Goal: Task Accomplishment & Management: Manage account settings

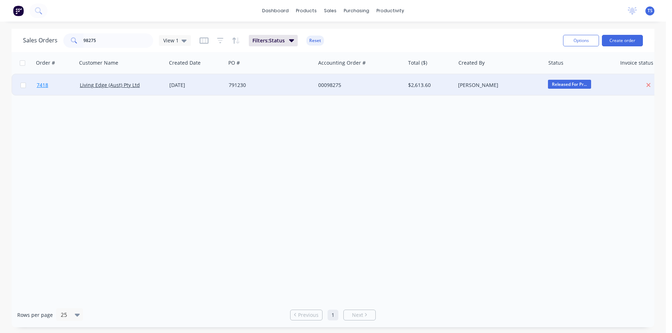
type input "98275"
click at [39, 90] on link "7418" at bounding box center [58, 85] width 43 height 22
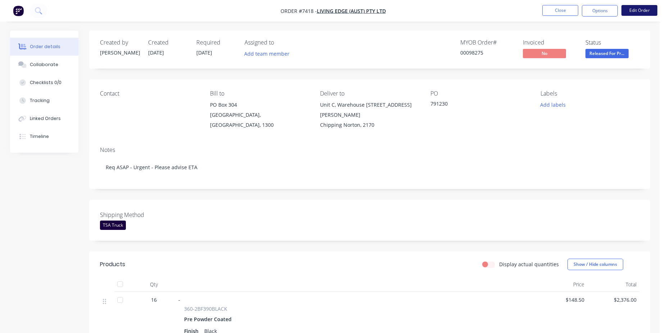
click at [642, 9] on button "Edit Order" at bounding box center [639, 10] width 36 height 11
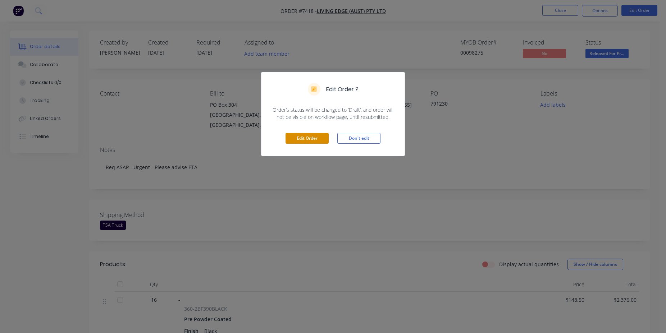
click at [306, 136] on button "Edit Order" at bounding box center [307, 138] width 43 height 11
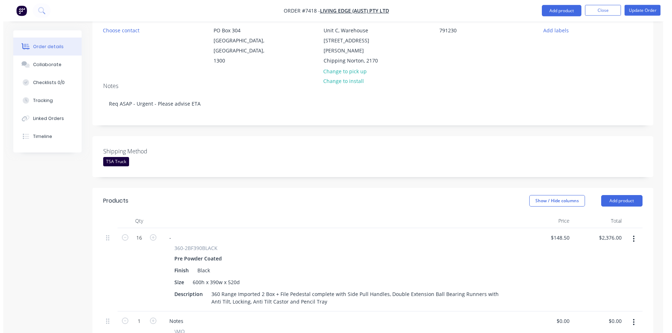
scroll to position [257, 0]
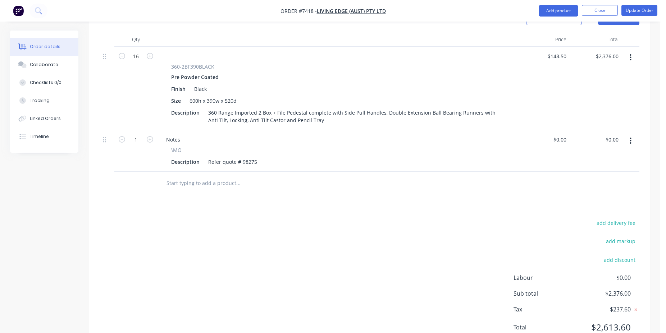
click at [238, 176] on input "text" at bounding box center [238, 183] width 144 height 14
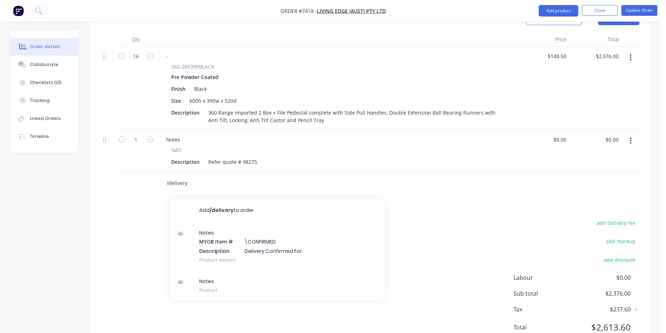
type input "/delivery"
click at [242, 234] on div "Notes MYOB Item # \CONFIRMED Description Delivery Confirmed For: Product variant" at bounding box center [277, 246] width 216 height 49
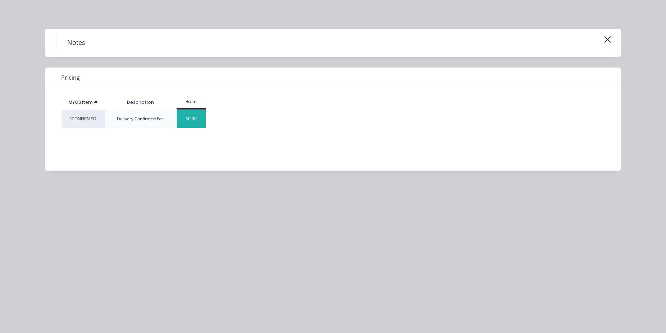
click at [197, 125] on div "$0.00" at bounding box center [191, 119] width 29 height 18
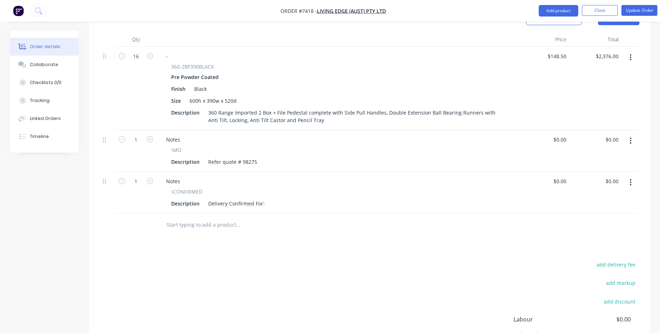
click at [266, 199] on div "Description Delivery Confirmed For:" at bounding box center [335, 204] width 335 height 10
click at [265, 199] on div "Delivery Confirmed For:" at bounding box center [236, 204] width 62 height 10
click at [636, 2] on nav "Order #7418 - Living Edge (Aust) Pty Ltd Add product Close Update Order" at bounding box center [333, 11] width 666 height 22
click at [637, 5] on button "Update Order" at bounding box center [639, 10] width 36 height 11
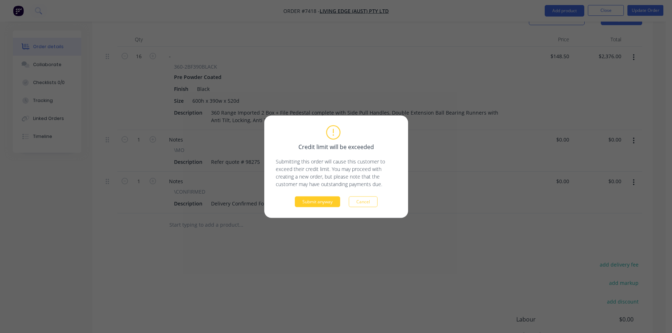
click at [320, 204] on button "Submit anyway" at bounding box center [317, 201] width 45 height 11
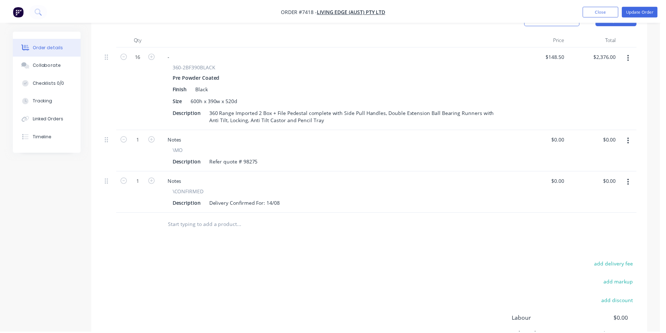
scroll to position [230, 0]
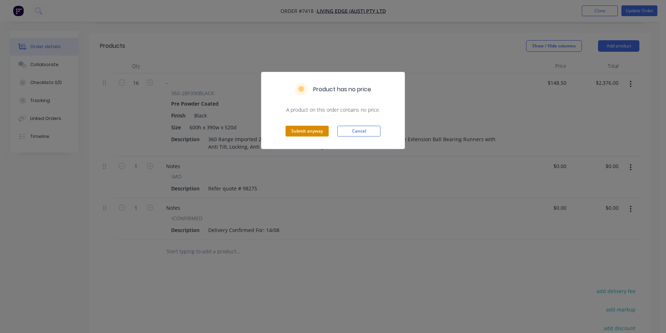
click at [311, 135] on button "Submit anyway" at bounding box center [307, 131] width 43 height 11
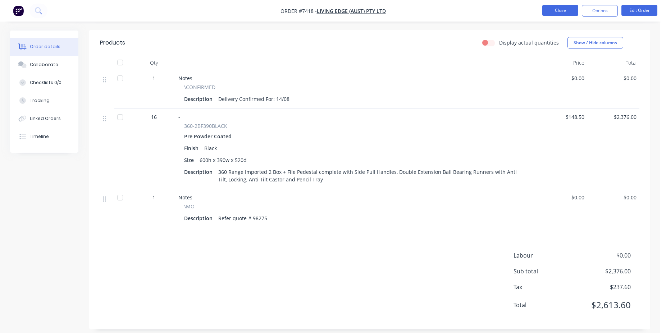
click at [563, 12] on button "Close" at bounding box center [560, 10] width 36 height 11
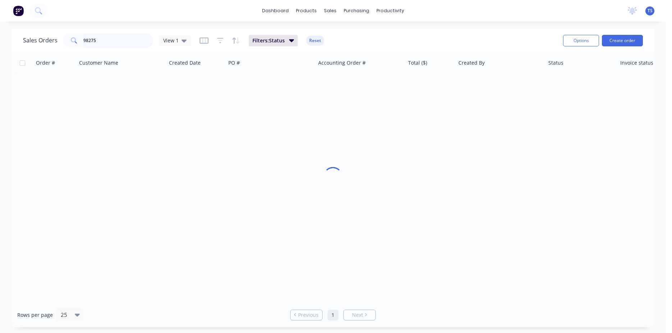
click at [124, 37] on input "98275" at bounding box center [118, 40] width 70 height 14
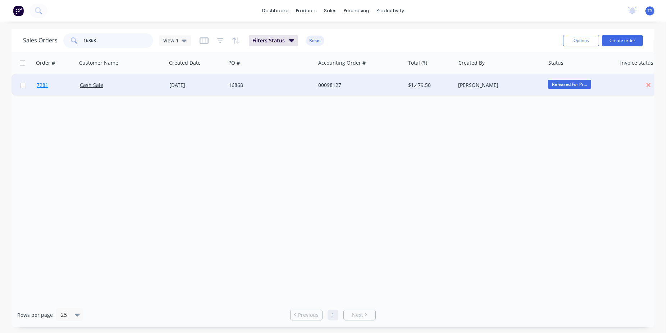
type input "16868"
click at [42, 82] on link "7281" at bounding box center [58, 85] width 43 height 22
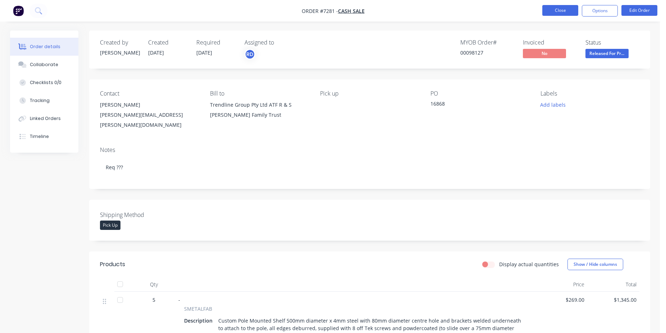
click at [570, 10] on button "Close" at bounding box center [560, 10] width 36 height 11
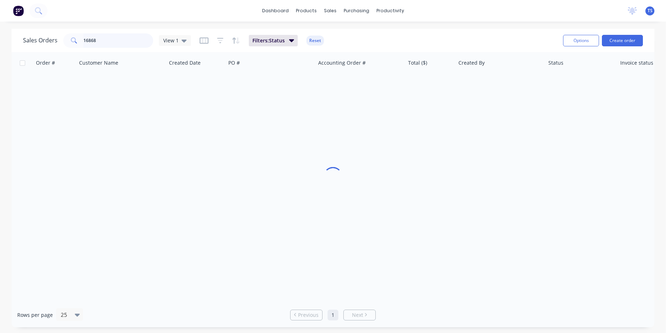
click at [120, 37] on input "16868" at bounding box center [118, 40] width 70 height 14
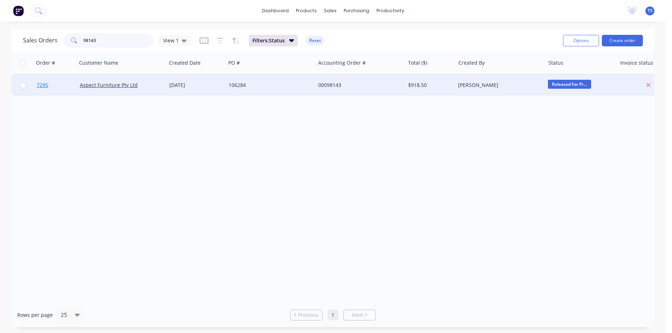
type input "98143"
click at [45, 95] on link "7295" at bounding box center [58, 85] width 43 height 22
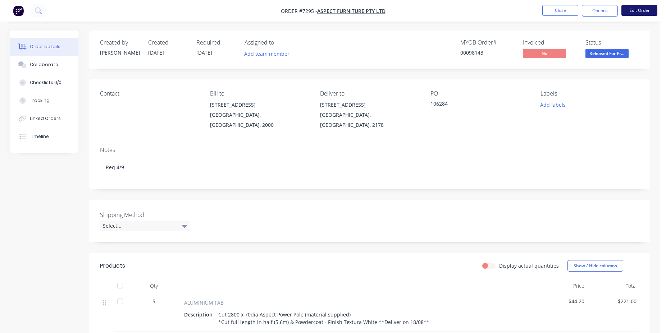
click at [640, 12] on button "Edit Order" at bounding box center [639, 10] width 36 height 11
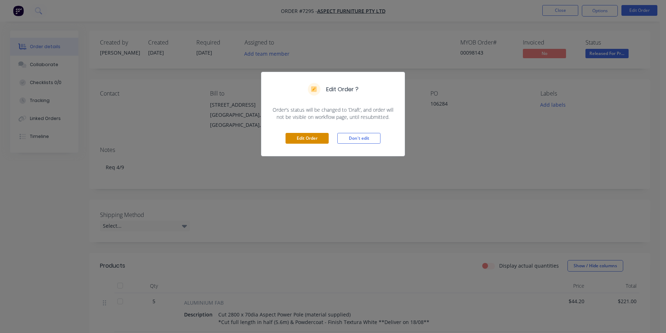
click at [312, 141] on button "Edit Order" at bounding box center [307, 138] width 43 height 11
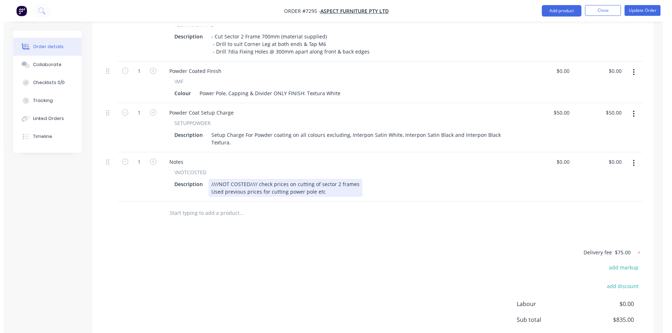
scroll to position [624, 0]
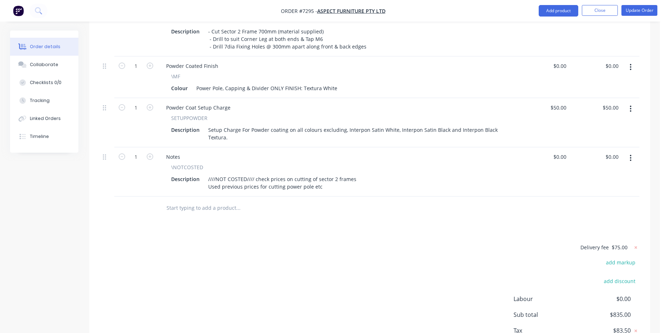
click at [229, 201] on input "text" at bounding box center [238, 208] width 144 height 14
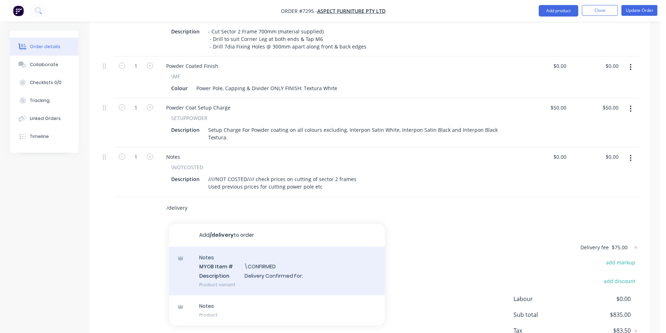
type input "/delivery"
click at [271, 260] on div "Notes MYOB Item # \CONFIRMED Description Delivery Confirmed For: Product variant" at bounding box center [277, 271] width 216 height 49
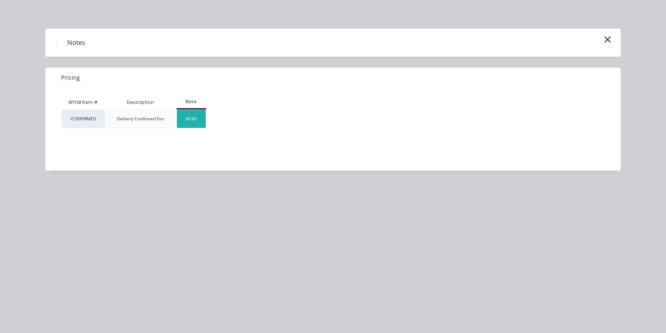
click at [181, 123] on div "$0.00" at bounding box center [191, 119] width 29 height 18
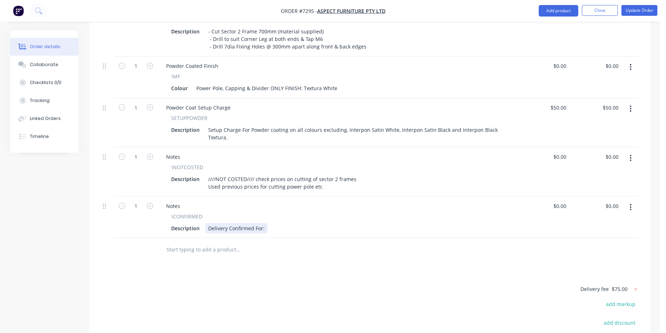
click at [264, 223] on div "Delivery Confirmed For:" at bounding box center [236, 228] width 62 height 10
click at [645, 5] on button "Update Order" at bounding box center [639, 10] width 36 height 11
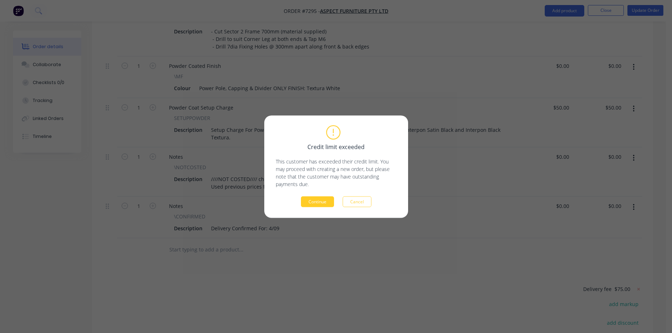
click at [318, 201] on button "Continue" at bounding box center [317, 201] width 33 height 11
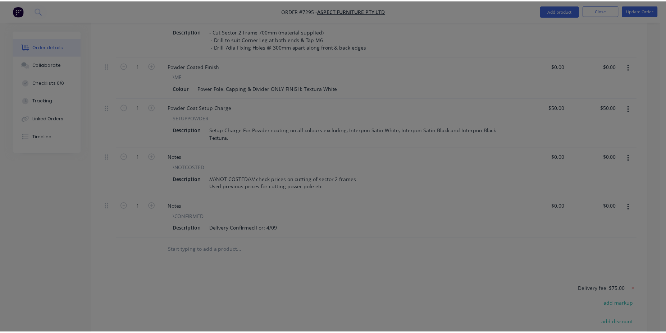
scroll to position [554, 0]
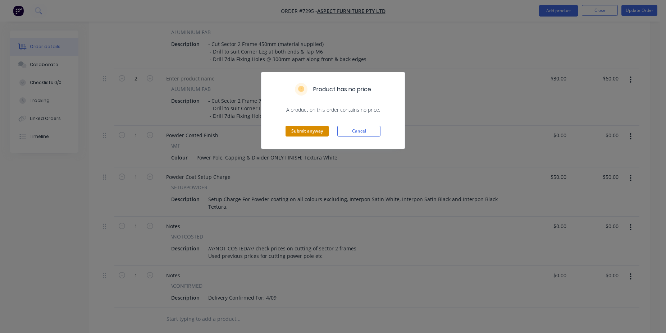
click at [301, 130] on button "Submit anyway" at bounding box center [307, 131] width 43 height 11
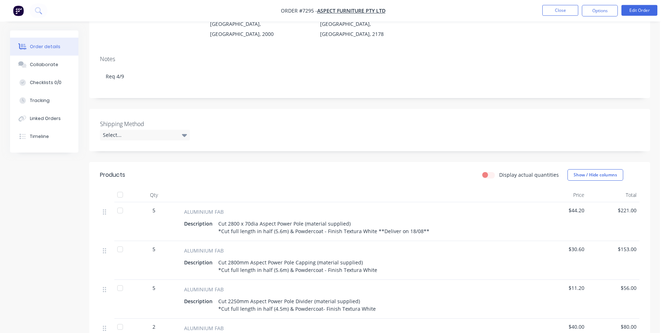
scroll to position [0, 0]
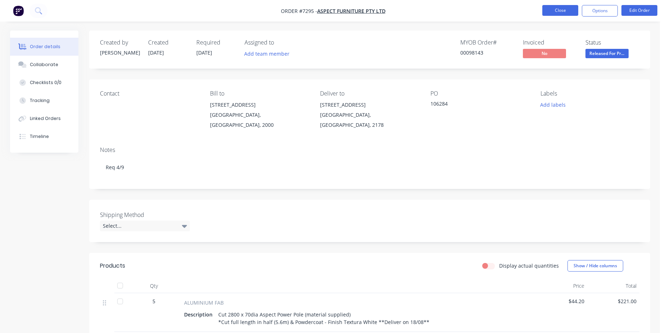
click at [563, 10] on button "Close" at bounding box center [560, 10] width 36 height 11
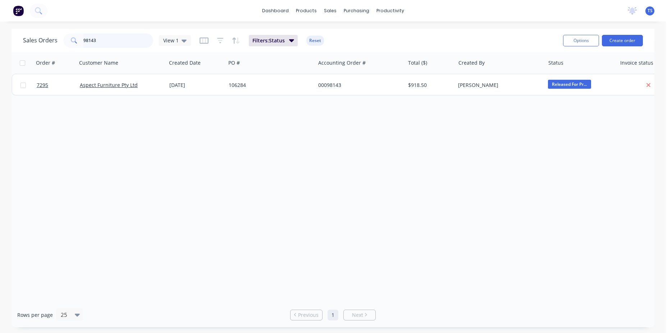
click at [122, 45] on input "98143" at bounding box center [118, 40] width 70 height 14
type input "90510"
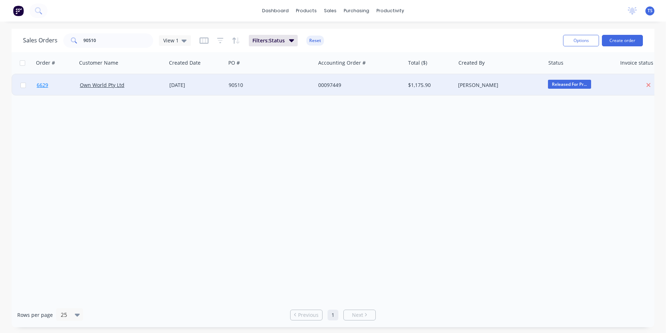
click at [42, 88] on span "6629" at bounding box center [43, 85] width 12 height 7
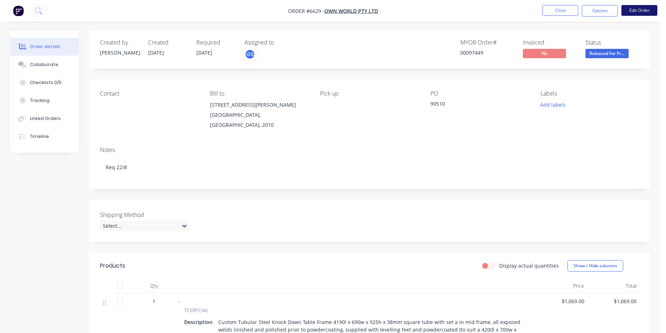
click at [627, 11] on button "Edit Order" at bounding box center [639, 10] width 36 height 11
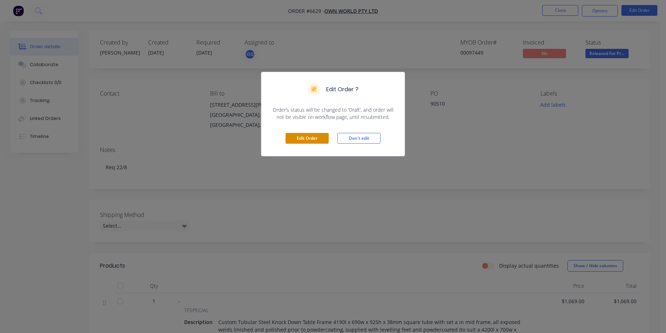
click at [314, 135] on button "Edit Order" at bounding box center [307, 138] width 43 height 11
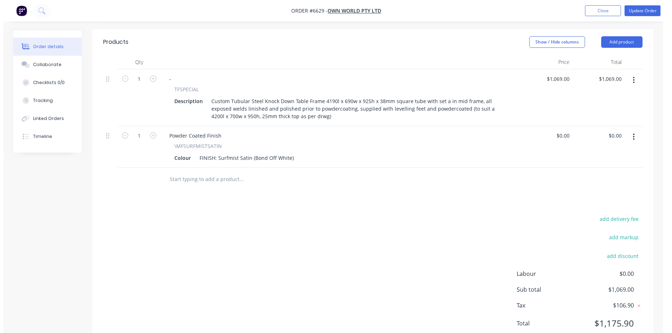
scroll to position [251, 0]
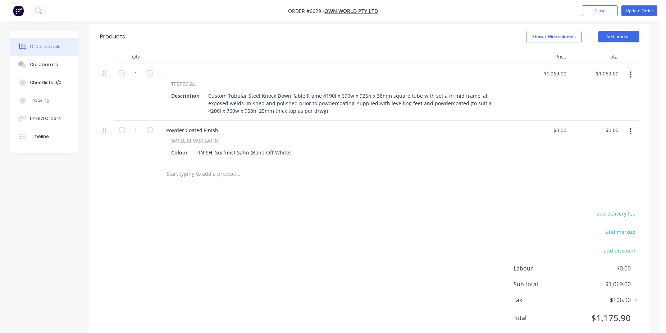
click at [225, 167] on input "text" at bounding box center [238, 174] width 144 height 14
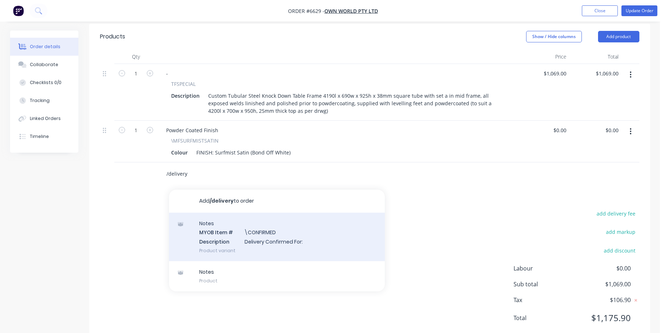
type input "/delivery"
click at [305, 223] on div "Notes MYOB Item # \CONFIRMED Description Delivery Confirmed For: Product variant" at bounding box center [277, 237] width 216 height 49
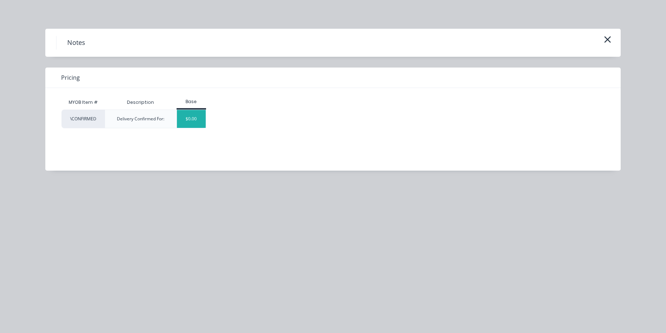
click at [189, 121] on div "$0.00" at bounding box center [191, 119] width 29 height 18
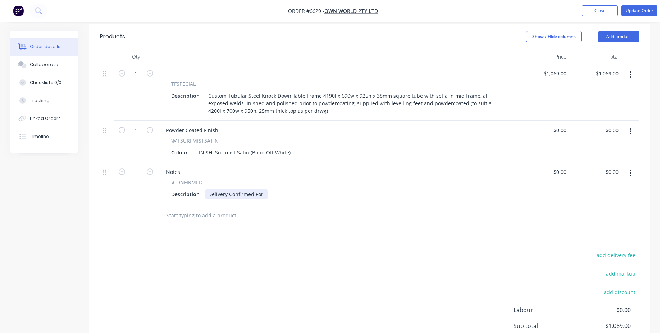
click at [265, 189] on div "Delivery Confirmed For:" at bounding box center [236, 194] width 62 height 10
click at [635, 8] on button "Update Order" at bounding box center [639, 10] width 36 height 11
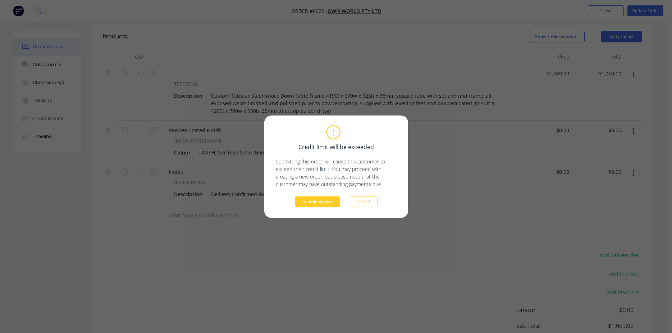
click at [323, 204] on button "Submit anyway" at bounding box center [317, 201] width 45 height 11
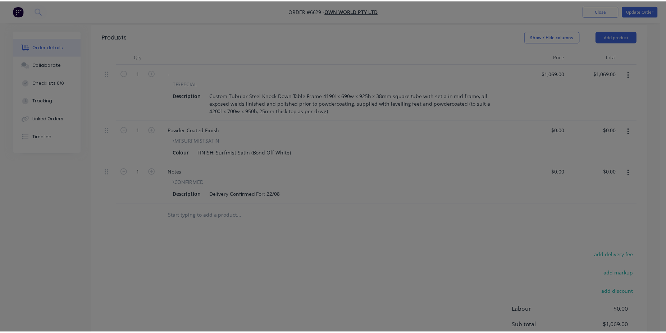
scroll to position [205, 0]
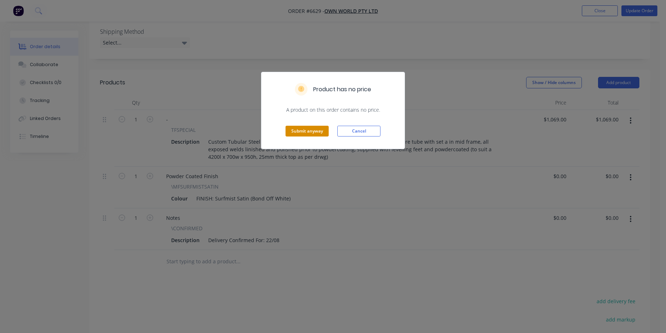
click at [300, 131] on button "Submit anyway" at bounding box center [307, 131] width 43 height 11
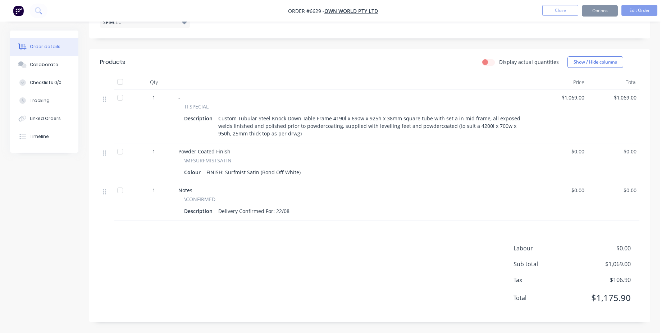
scroll to position [197, 0]
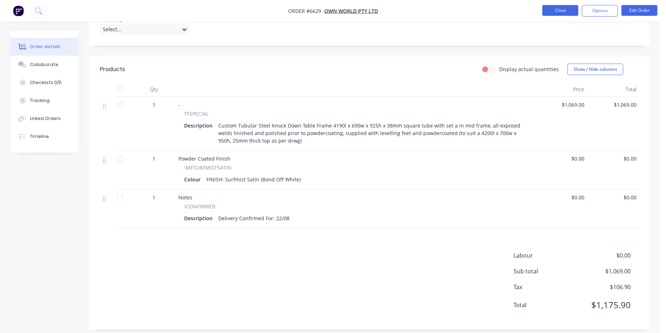
click at [566, 13] on button "Close" at bounding box center [560, 10] width 36 height 11
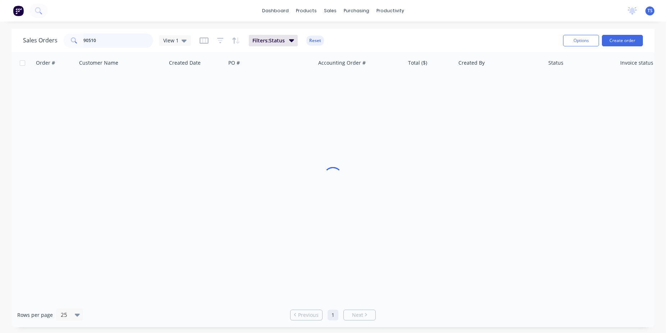
click at [116, 41] on input "90510" at bounding box center [118, 40] width 70 height 14
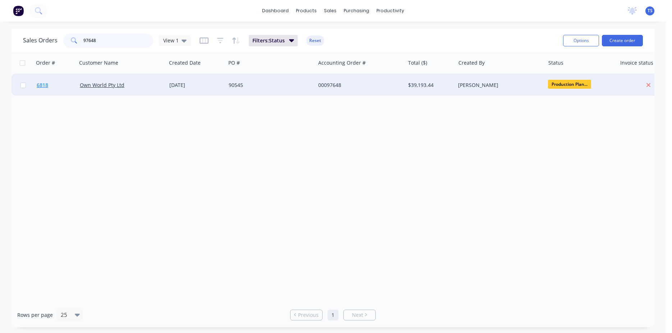
type input "97648"
click at [52, 89] on link "6818" at bounding box center [58, 85] width 43 height 22
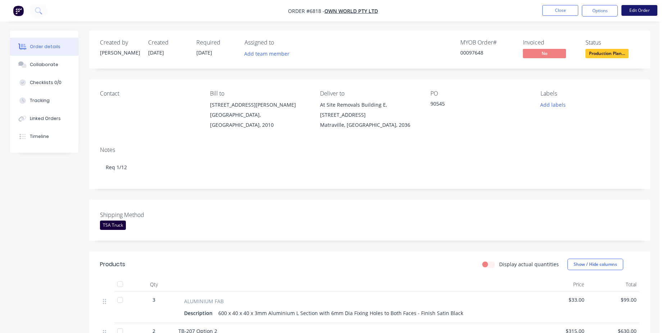
click at [638, 10] on button "Edit Order" at bounding box center [639, 10] width 36 height 11
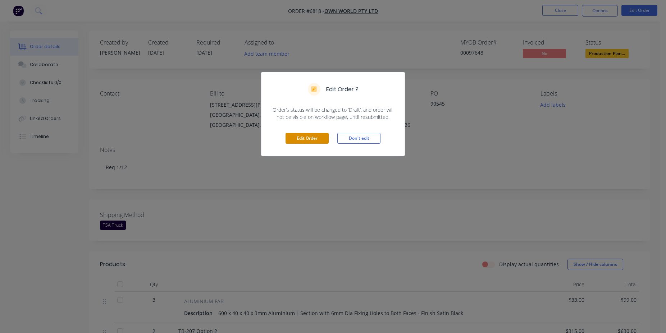
click at [309, 138] on button "Edit Order" at bounding box center [307, 138] width 43 height 11
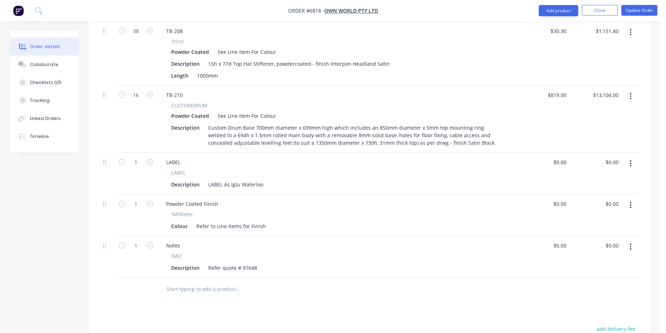
scroll to position [624, 0]
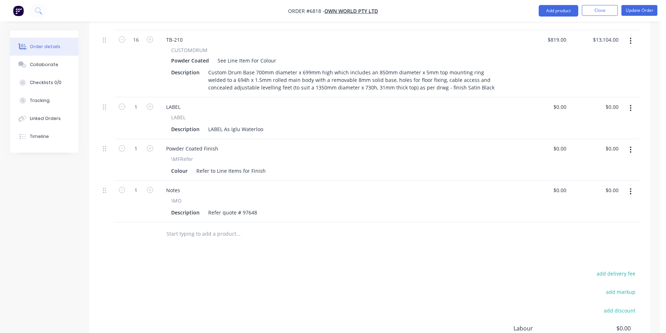
click at [200, 223] on div at bounding box center [287, 234] width 259 height 23
click at [201, 227] on input "text" at bounding box center [238, 234] width 144 height 14
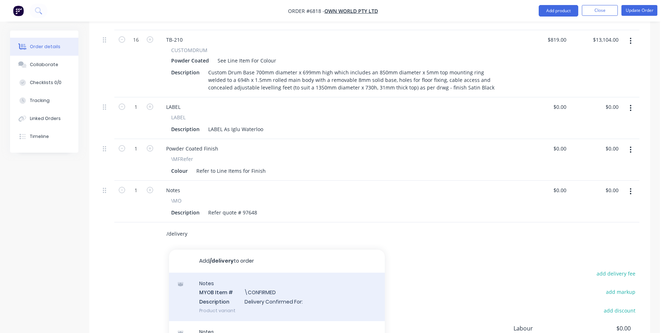
type input "/delivery"
click at [301, 273] on div "Notes MYOB Item # \CONFIRMED Description Delivery Confirmed For: Product variant" at bounding box center [277, 297] width 216 height 49
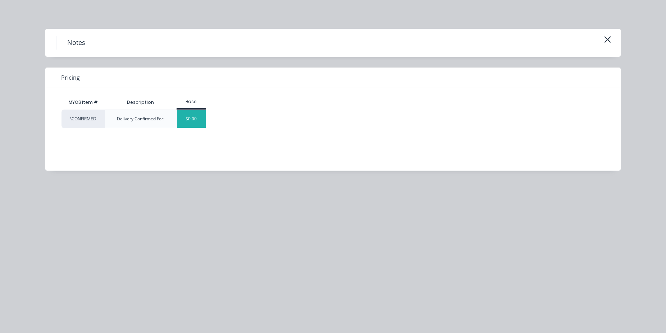
click at [192, 119] on div "$0.00" at bounding box center [191, 119] width 29 height 18
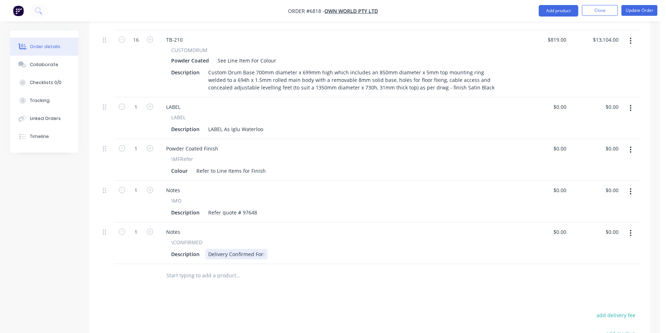
click at [265, 249] on div "Delivery Confirmed For:" at bounding box center [236, 254] width 62 height 10
click at [625, 9] on button "Update Order" at bounding box center [639, 10] width 36 height 11
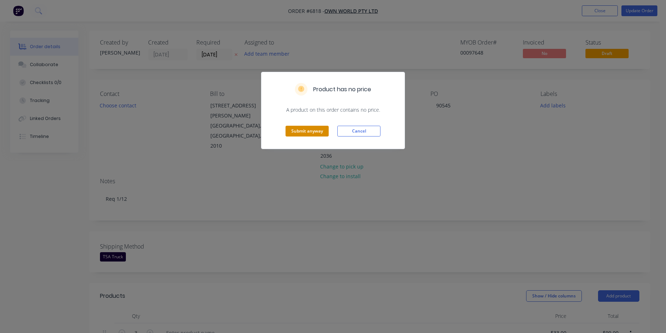
click at [311, 135] on button "Submit anyway" at bounding box center [307, 131] width 43 height 11
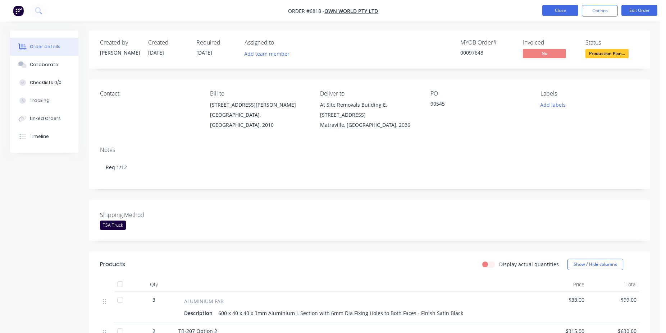
click at [548, 10] on button "Close" at bounding box center [560, 10] width 36 height 11
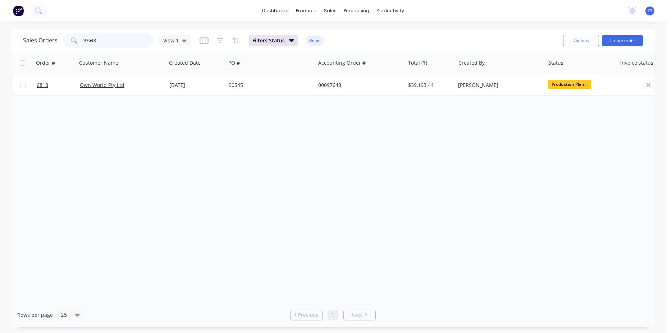
click at [124, 42] on input "97648" at bounding box center [118, 40] width 70 height 14
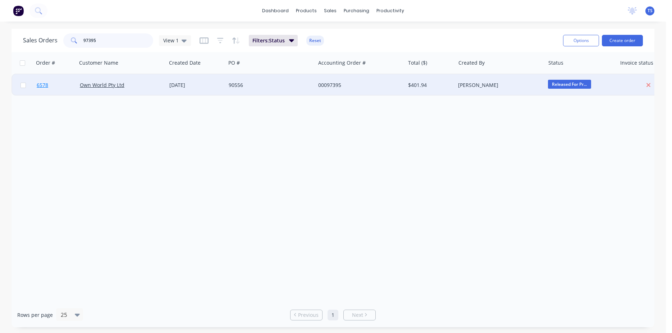
type input "97395"
click at [44, 92] on link "6578" at bounding box center [58, 85] width 43 height 22
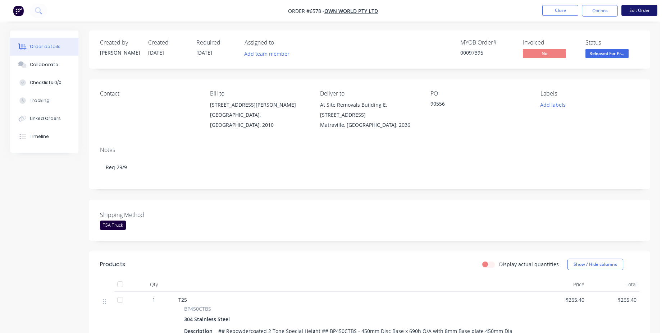
click at [634, 13] on button "Edit Order" at bounding box center [639, 10] width 36 height 11
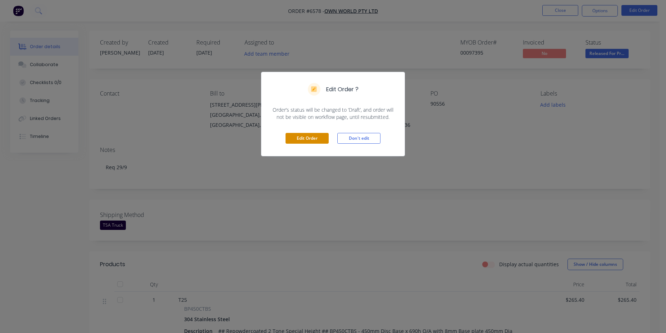
drag, startPoint x: 326, startPoint y: 134, endPoint x: 320, endPoint y: 139, distance: 7.4
click at [325, 136] on button "Edit Order" at bounding box center [307, 138] width 43 height 11
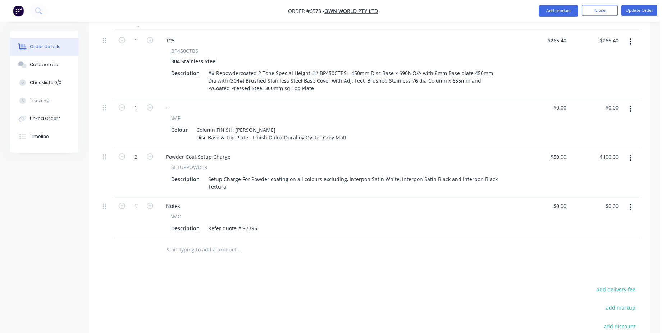
scroll to position [293, 0]
click at [231, 242] on input "text" at bounding box center [238, 249] width 144 height 14
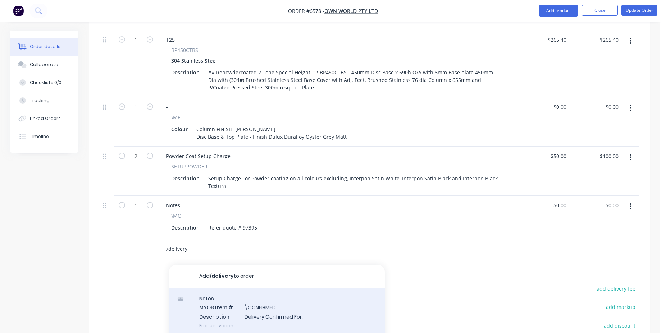
type input "/delivery"
click at [292, 288] on div "Notes MYOB Item # \CONFIRMED Description Delivery Confirmed For: Product variant" at bounding box center [277, 312] width 216 height 49
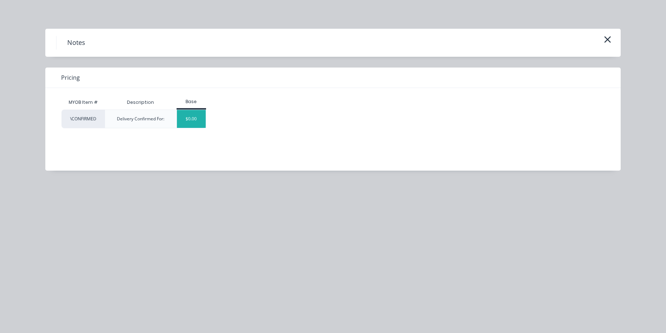
click at [202, 120] on div "$0.00" at bounding box center [191, 119] width 29 height 18
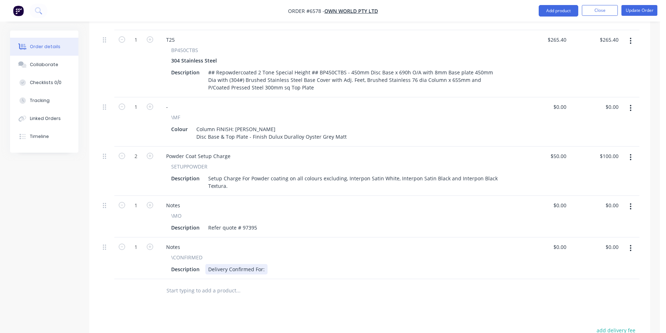
click at [265, 264] on div "Delivery Confirmed For:" at bounding box center [236, 269] width 62 height 10
click at [641, 17] on nav "Order #6578 - Own World Pty Ltd Add product Close Update Order" at bounding box center [333, 11] width 666 height 22
click at [641, 11] on button "Update Order" at bounding box center [639, 10] width 36 height 11
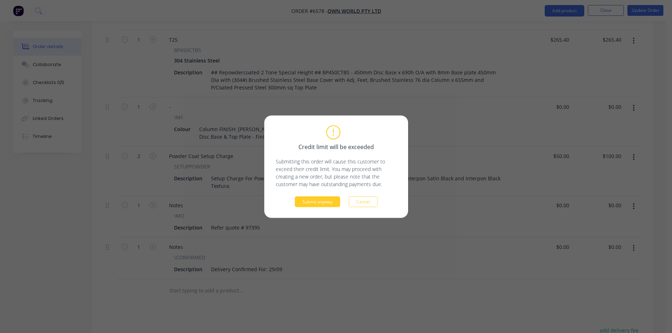
click at [334, 202] on button "Submit anyway" at bounding box center [317, 201] width 45 height 11
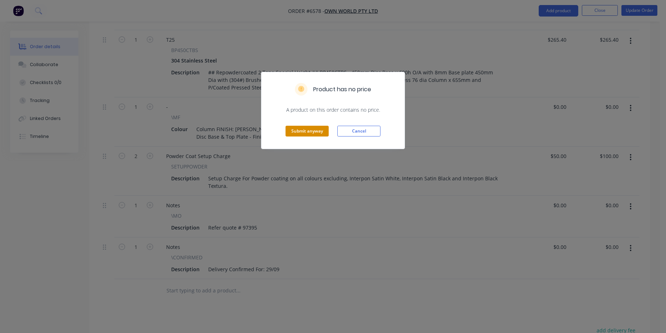
click at [321, 132] on button "Submit anyway" at bounding box center [307, 131] width 43 height 11
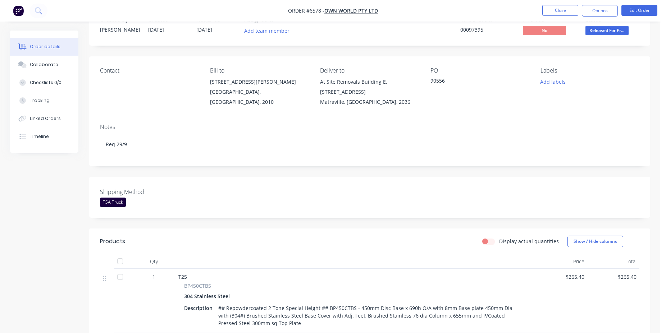
scroll to position [0, 0]
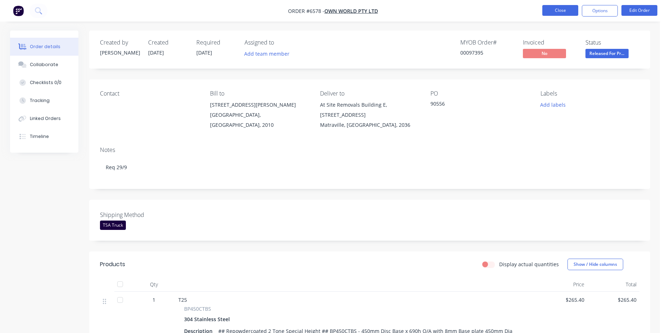
click at [564, 6] on button "Close" at bounding box center [560, 10] width 36 height 11
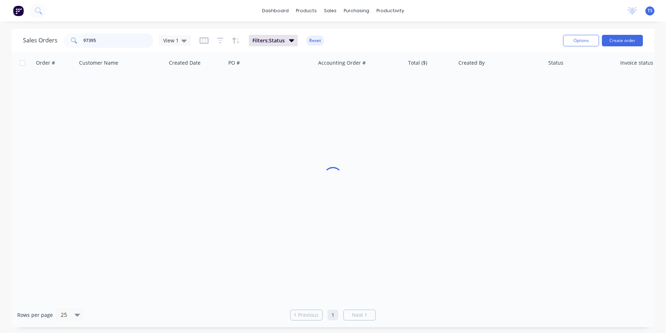
click at [126, 40] on input "97395" at bounding box center [118, 40] width 70 height 14
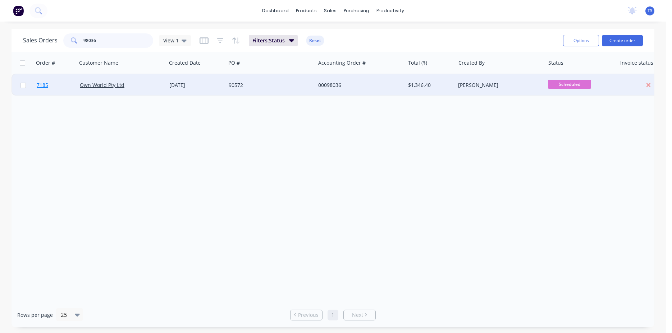
type input "98036"
click at [41, 88] on span "7185" at bounding box center [43, 85] width 12 height 7
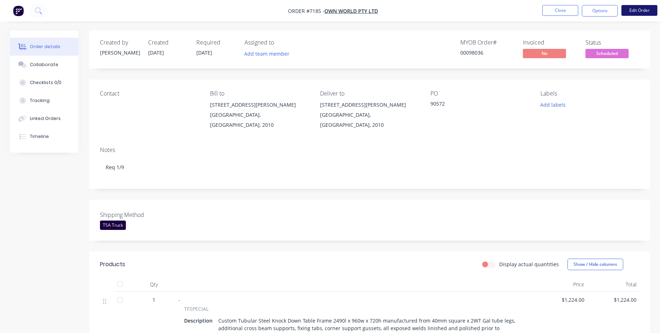
click at [626, 6] on button "Edit Order" at bounding box center [639, 10] width 36 height 11
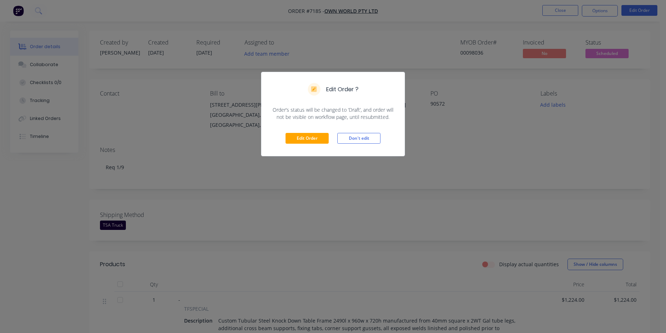
click at [300, 129] on div "Edit Order Don't edit" at bounding box center [332, 138] width 143 height 35
click at [310, 143] on button "Edit Order" at bounding box center [307, 138] width 43 height 11
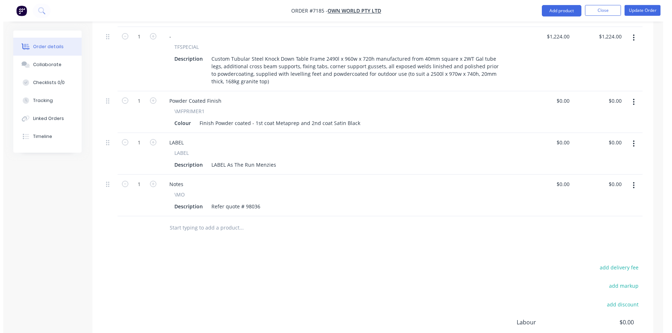
scroll to position [293, 0]
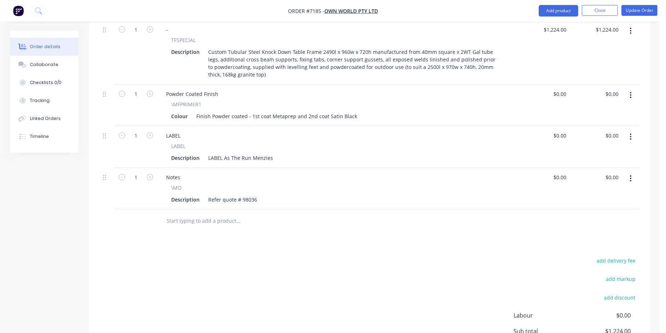
click at [218, 214] on input "text" at bounding box center [238, 221] width 144 height 14
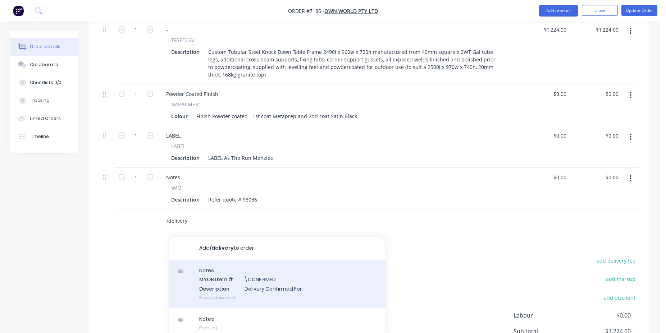
type input "/delivery"
click at [297, 267] on div "Notes MYOB Item # \CONFIRMED Description Delivery Confirmed For: Product variant" at bounding box center [277, 284] width 216 height 49
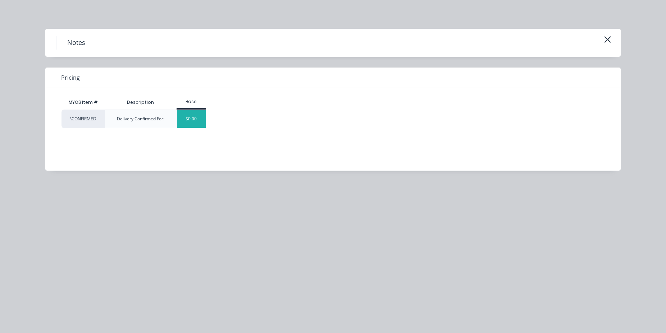
click at [195, 126] on div "$0.00" at bounding box center [191, 119] width 29 height 18
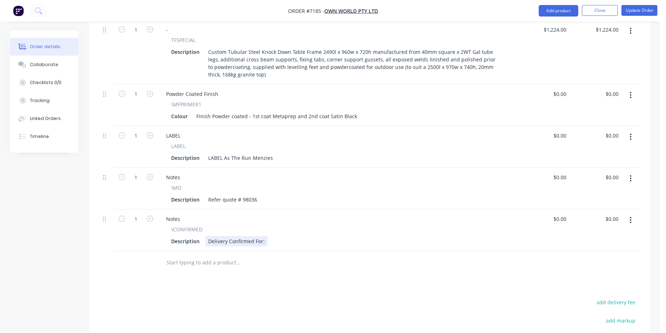
click at [264, 236] on div "Delivery Confirmed For:" at bounding box center [236, 241] width 62 height 10
click at [642, 5] on nav "Order #7185 - Own World Pty Ltd Add product Close Update Order" at bounding box center [333, 11] width 666 height 22
click at [651, 20] on nav "Order #7185 - Own World Pty Ltd Add product Close Update Order" at bounding box center [333, 11] width 666 height 22
click at [649, 14] on button "Update Order" at bounding box center [639, 10] width 36 height 11
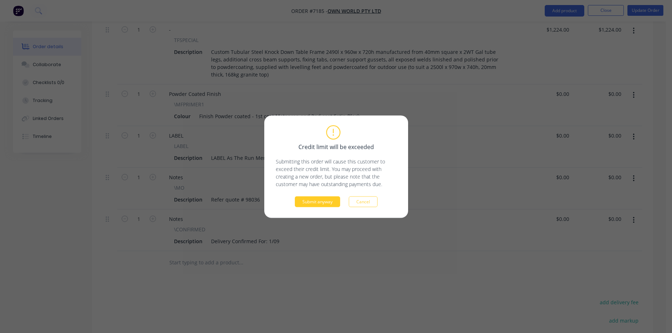
click at [333, 201] on button "Submit anyway" at bounding box center [317, 201] width 45 height 11
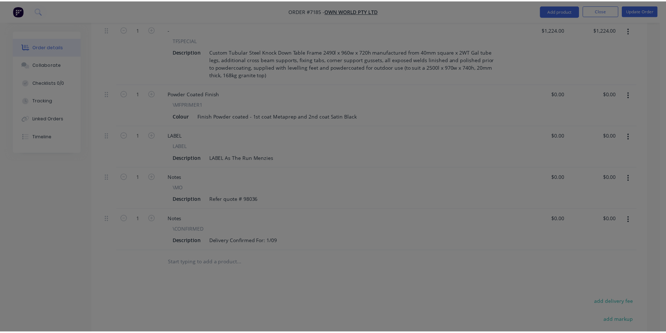
scroll to position [289, 0]
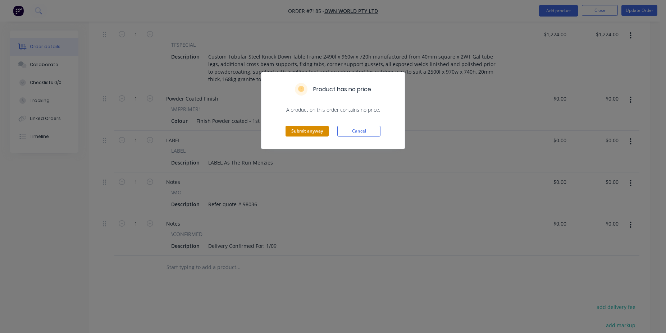
click at [309, 132] on button "Submit anyway" at bounding box center [307, 131] width 43 height 11
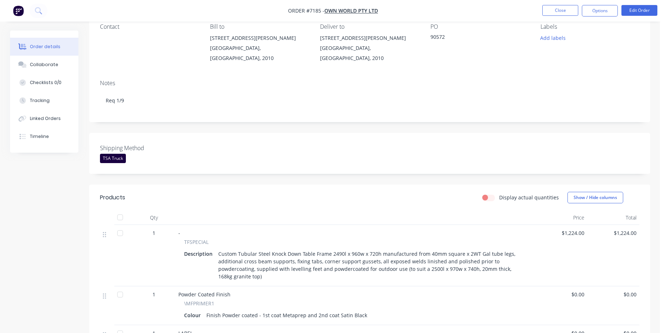
scroll to position [0, 0]
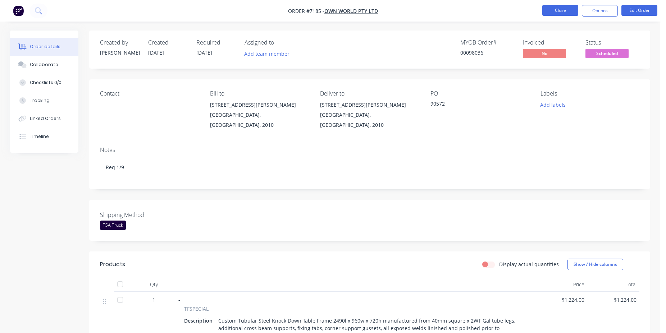
click at [571, 13] on button "Close" at bounding box center [560, 10] width 36 height 11
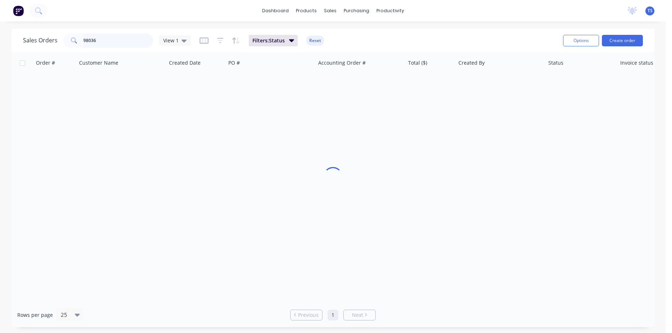
click at [101, 45] on input "98036" at bounding box center [118, 40] width 70 height 14
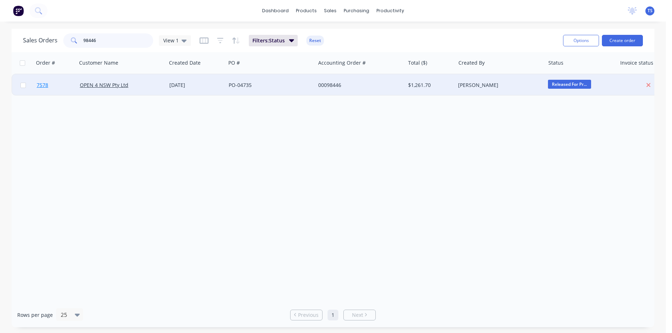
type input "98446"
click at [39, 89] on link "7578" at bounding box center [58, 85] width 43 height 22
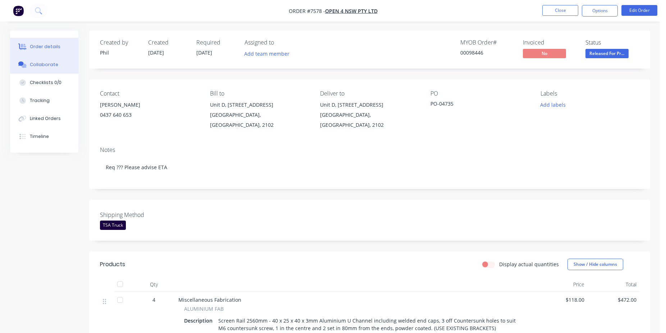
click at [63, 67] on button "Collaborate" at bounding box center [44, 65] width 68 height 18
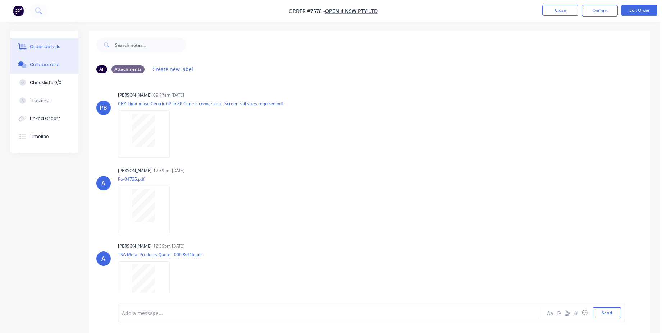
click at [64, 45] on button "Order details" at bounding box center [44, 47] width 68 height 18
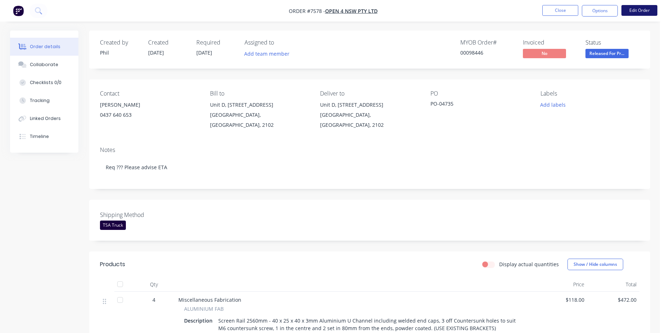
click at [629, 10] on button "Edit Order" at bounding box center [639, 10] width 36 height 11
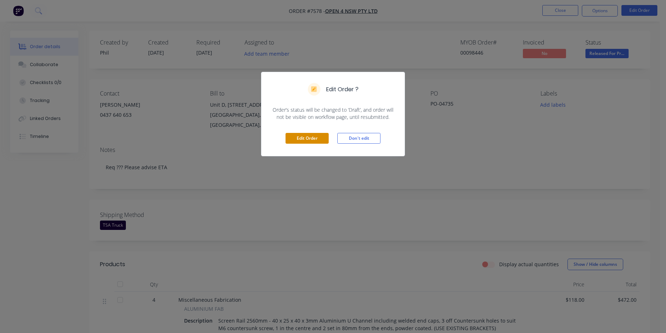
click at [314, 140] on button "Edit Order" at bounding box center [307, 138] width 43 height 11
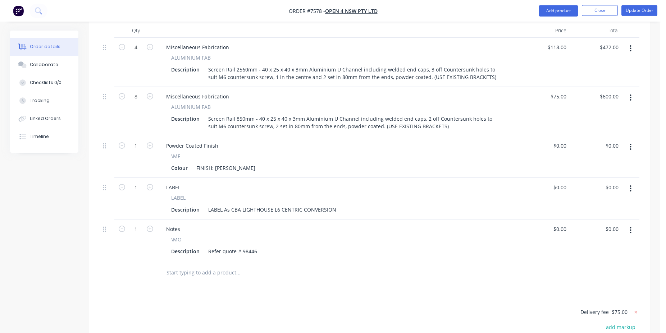
scroll to position [293, 0]
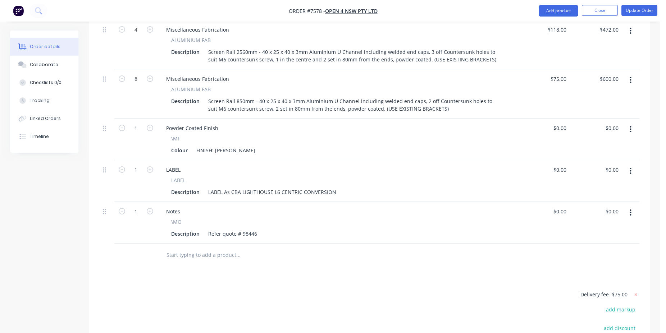
click at [212, 248] on input "text" at bounding box center [238, 255] width 144 height 14
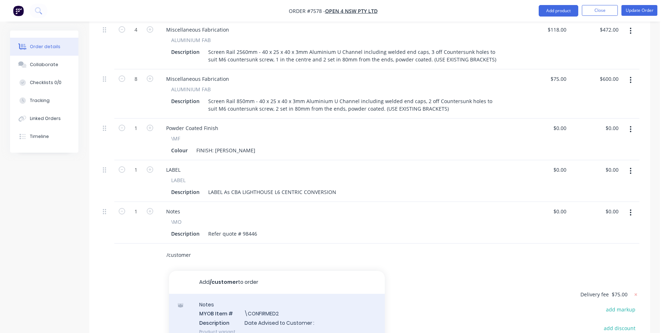
type input "/customer"
click at [252, 294] on div "Notes MYOB Item # \CONFIRMED2 Description Date Advised to Customer : Product va…" at bounding box center [277, 318] width 216 height 49
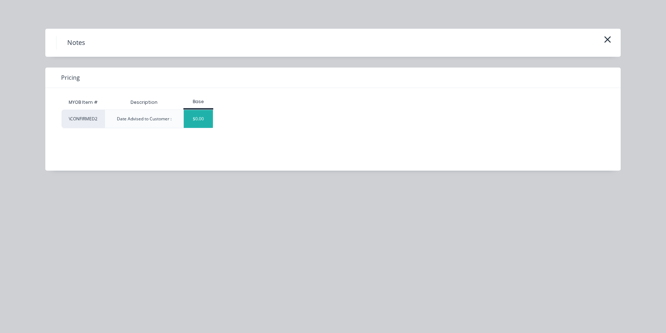
click at [192, 122] on div "$0.00" at bounding box center [198, 119] width 29 height 18
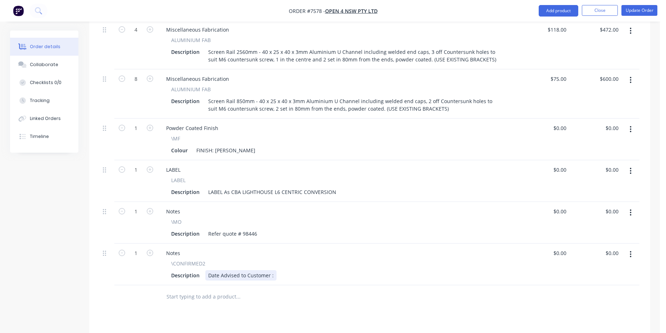
click at [273, 270] on div "Date Advised to Customer :" at bounding box center [240, 275] width 71 height 10
click at [644, 14] on button "Update Order" at bounding box center [639, 10] width 36 height 11
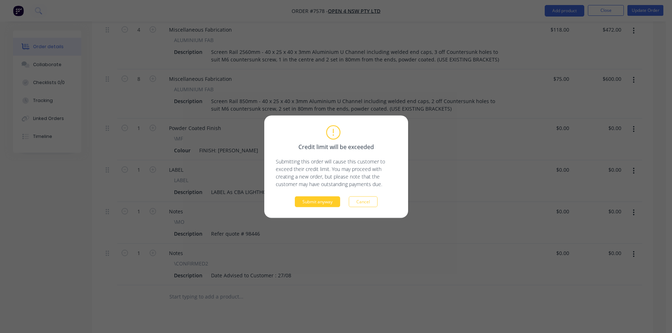
click at [327, 201] on button "Submit anyway" at bounding box center [317, 201] width 45 height 11
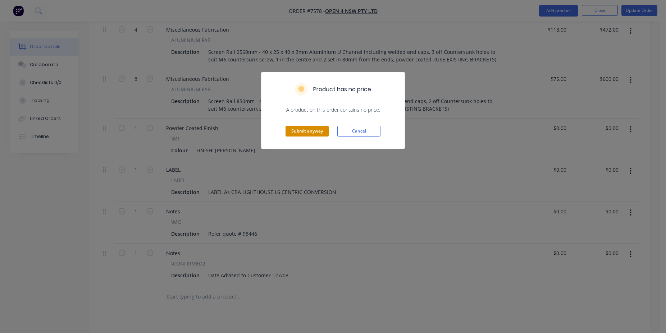
click at [301, 127] on button "Submit anyway" at bounding box center [307, 131] width 43 height 11
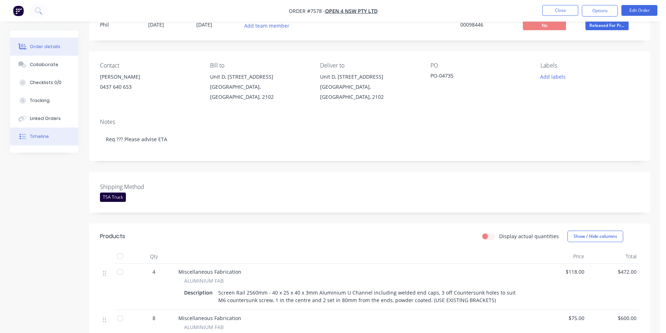
scroll to position [0, 0]
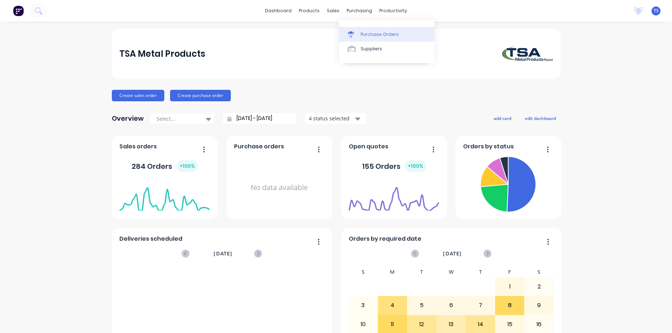
click at [349, 29] on link "Purchase Orders" at bounding box center [386, 34] width 95 height 14
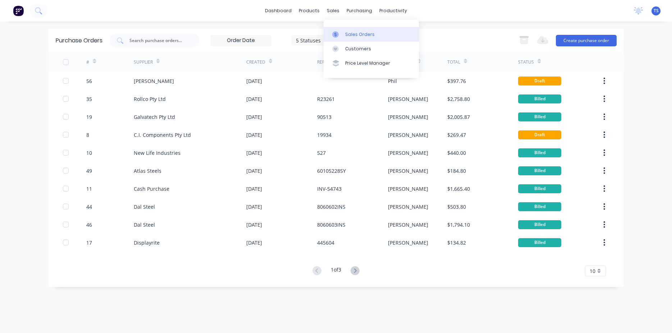
click at [343, 28] on link "Sales Orders" at bounding box center [371, 34] width 95 height 14
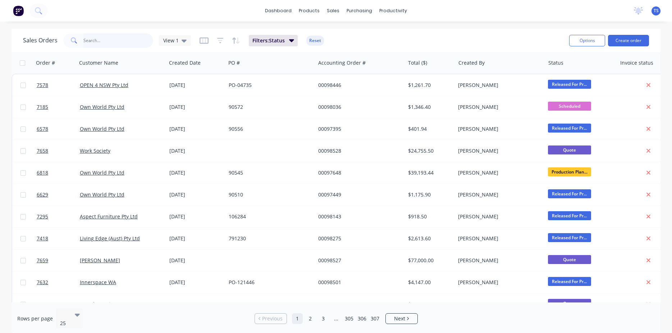
click at [86, 39] on input "text" at bounding box center [118, 40] width 70 height 14
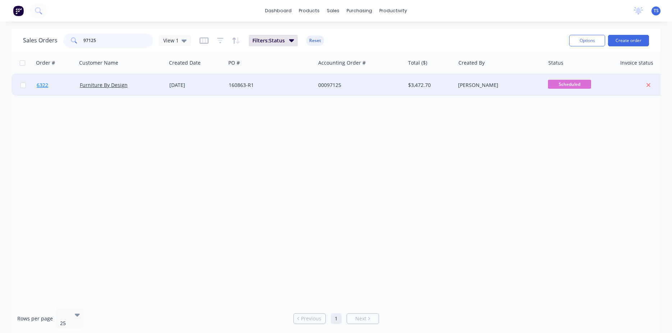
type input "97125"
click at [48, 88] on span "6322" at bounding box center [43, 85] width 12 height 7
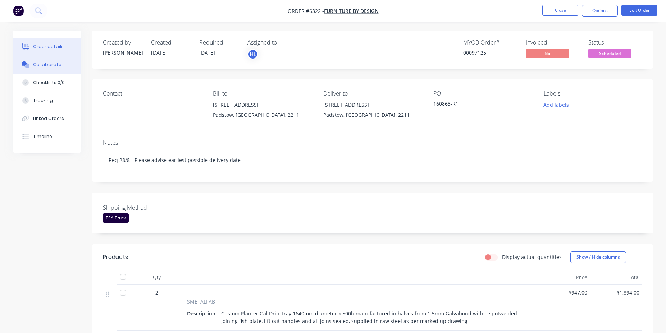
click at [43, 71] on button "Collaborate" at bounding box center [47, 65] width 68 height 18
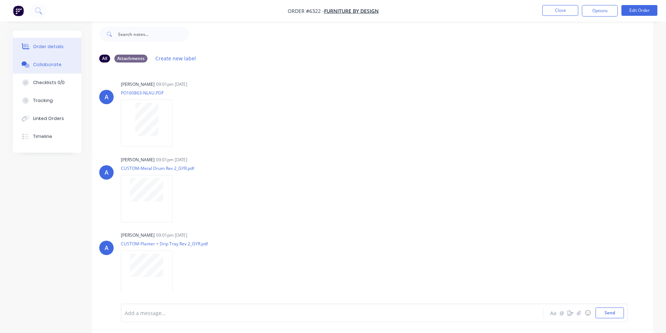
click at [58, 46] on div "Order details" at bounding box center [48, 47] width 31 height 6
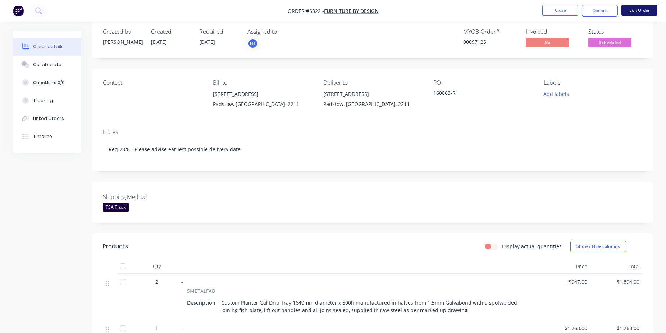
click at [626, 13] on button "Edit Order" at bounding box center [639, 10] width 36 height 11
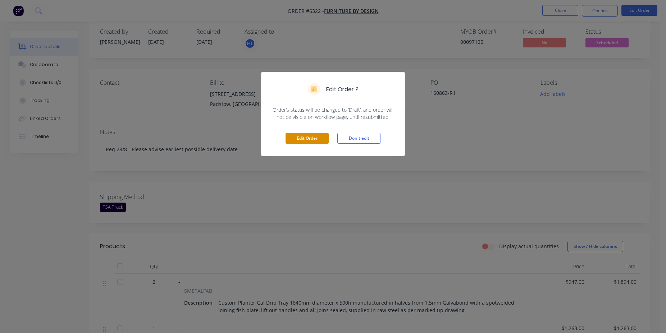
click at [307, 137] on button "Edit Order" at bounding box center [307, 138] width 43 height 11
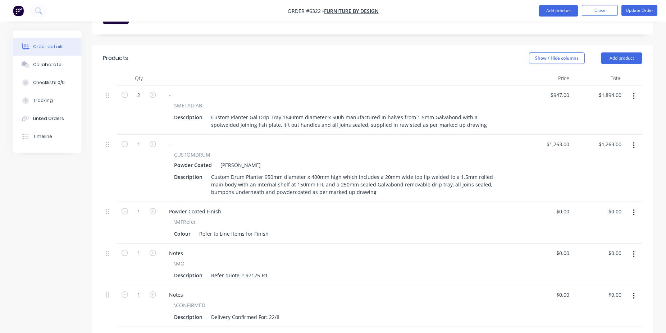
scroll to position [293, 0]
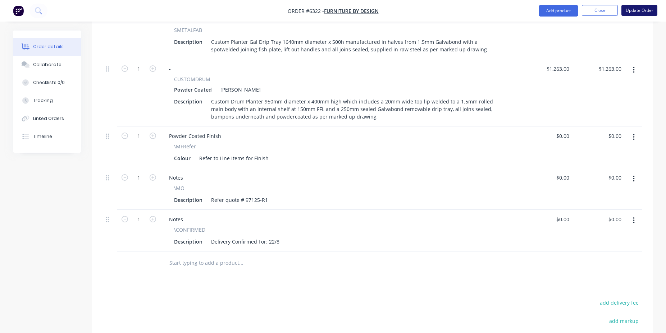
click at [647, 8] on button "Update Order" at bounding box center [639, 10] width 36 height 11
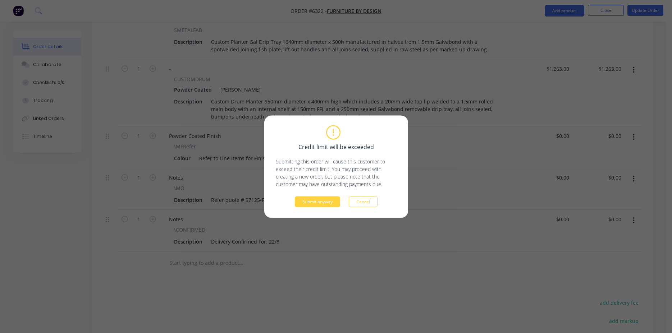
click at [327, 209] on div "Credit limit will be exceeded Submitting this order will cause this customer to…" at bounding box center [336, 166] width 144 height 102
click at [325, 202] on button "Submit anyway" at bounding box center [317, 201] width 45 height 11
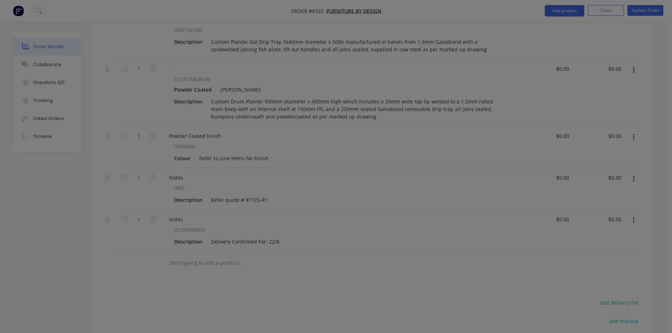
type input "$947.00"
type input "$1,894.00"
type input "$1,263.00"
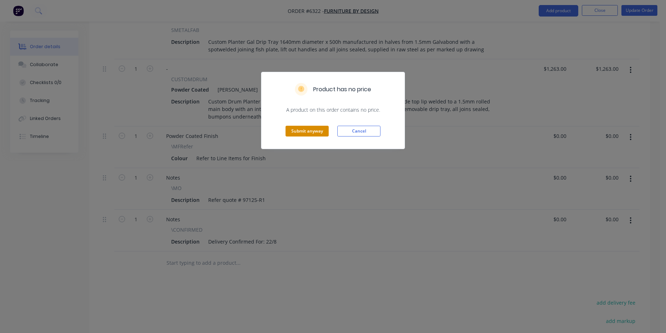
click at [311, 134] on button "Submit anyway" at bounding box center [307, 131] width 43 height 11
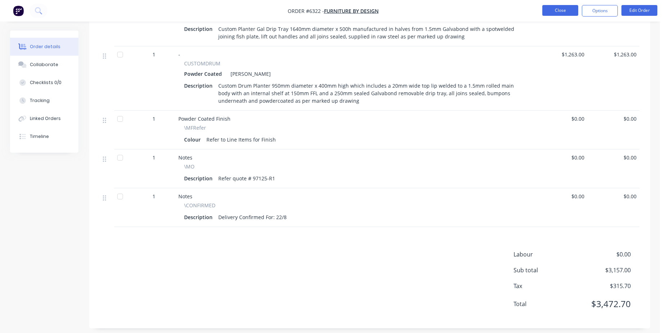
click at [563, 10] on button "Close" at bounding box center [560, 10] width 36 height 11
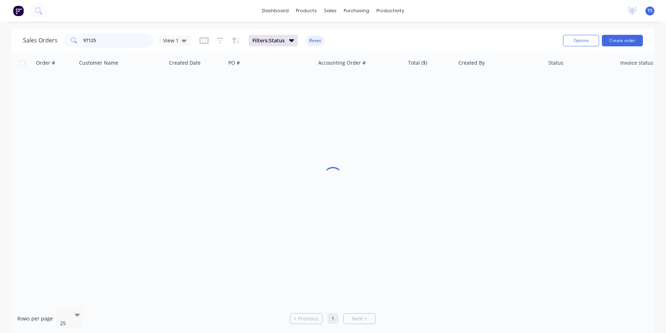
drag, startPoint x: 104, startPoint y: 47, endPoint x: 106, endPoint y: 40, distance: 7.1
click at [104, 45] on input "97125" at bounding box center [118, 40] width 70 height 14
click at [106, 40] on input "97125" at bounding box center [118, 40] width 70 height 14
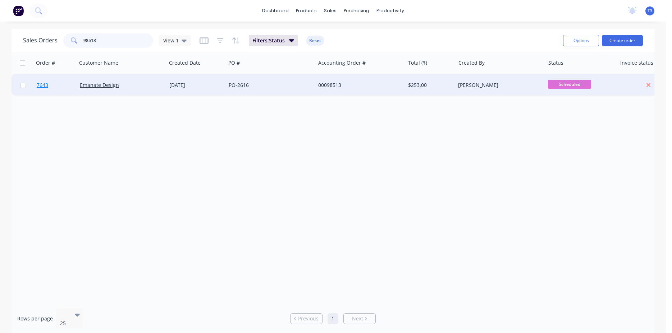
type input "98513"
click at [54, 90] on link "7643" at bounding box center [58, 85] width 43 height 22
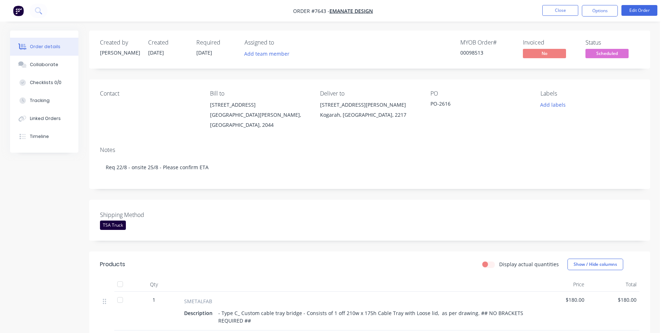
click at [639, 18] on nav "Order #7643 - Emanate Design Close Options Edit Order" at bounding box center [333, 11] width 666 height 22
click at [639, 13] on button "Edit Order" at bounding box center [639, 10] width 36 height 11
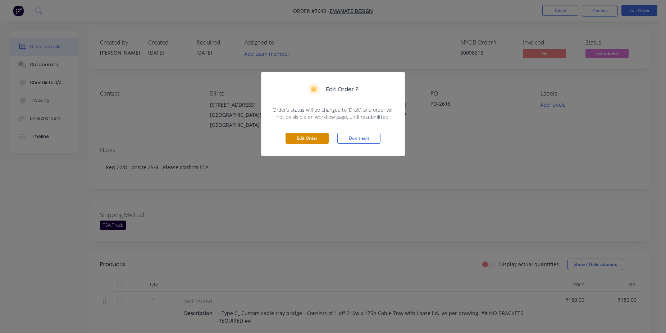
click at [298, 133] on button "Edit Order" at bounding box center [307, 138] width 43 height 11
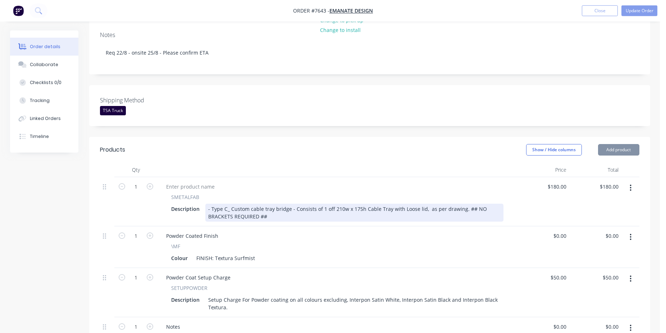
scroll to position [220, 0]
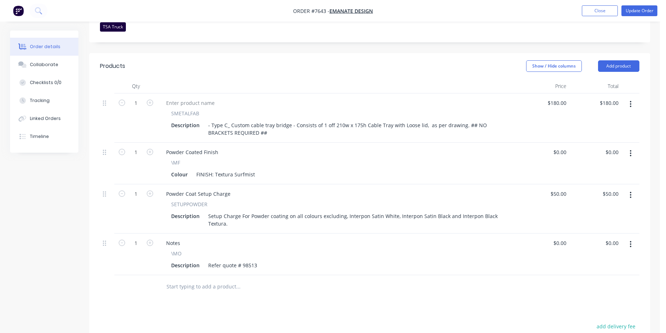
click at [212, 280] on input "text" at bounding box center [238, 287] width 144 height 14
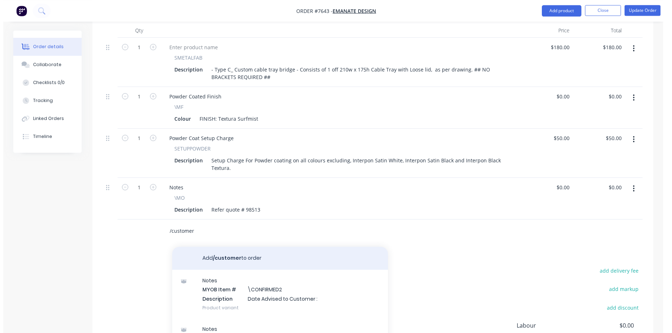
scroll to position [293, 0]
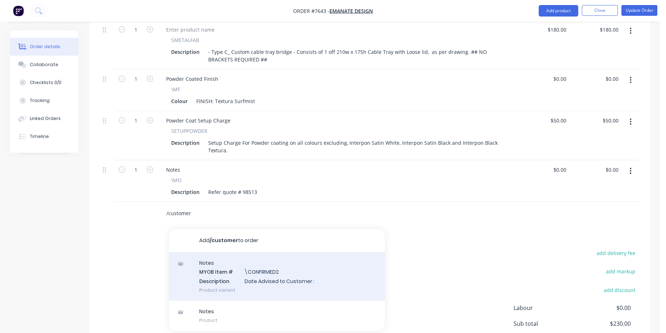
type input "/customer"
click at [251, 277] on div "Notes MYOB Item # \CONFIRMED2 Description Date Advised to Customer : Product va…" at bounding box center [277, 276] width 216 height 49
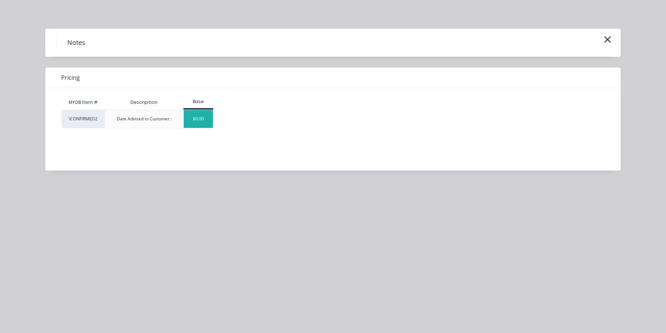
click at [197, 127] on div "$0.00" at bounding box center [198, 119] width 29 height 18
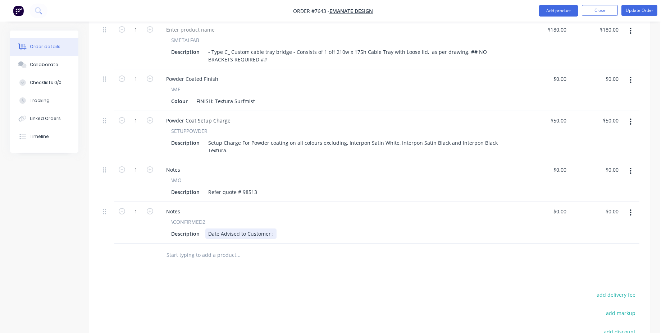
click at [270, 229] on div "Date Advised to Customer :" at bounding box center [240, 234] width 71 height 10
click at [273, 229] on div "Date Advised to Customer :" at bounding box center [240, 234] width 71 height 10
click at [649, 12] on button "Update Order" at bounding box center [639, 10] width 36 height 11
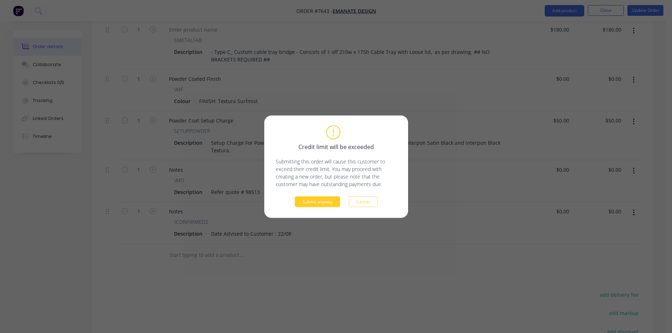
click at [323, 203] on button "Submit anyway" at bounding box center [317, 201] width 45 height 11
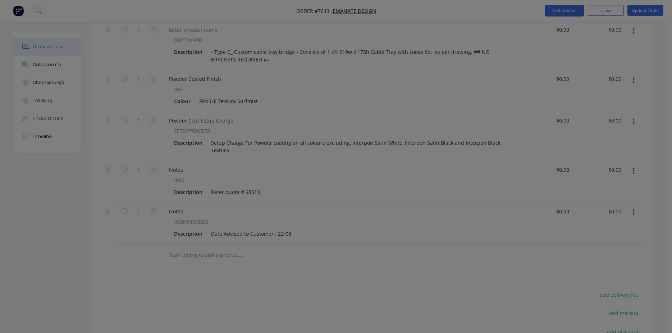
type input "$180.00"
type input "$50.00"
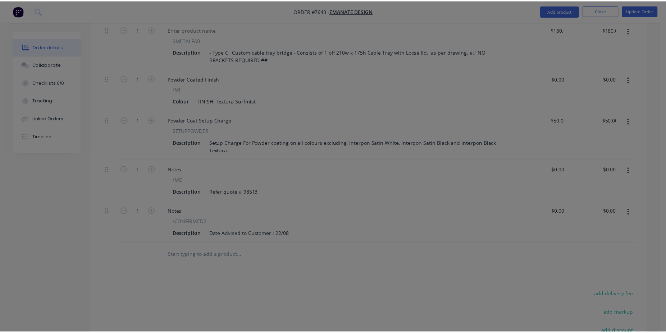
scroll to position [276, 0]
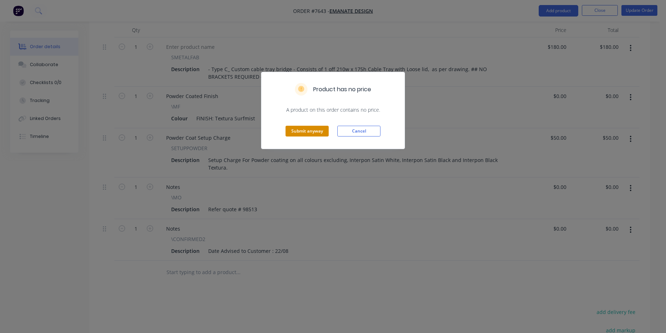
click at [296, 134] on button "Submit anyway" at bounding box center [307, 131] width 43 height 11
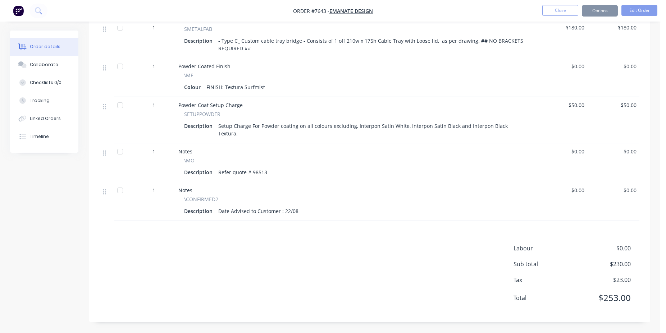
scroll to position [258, 0]
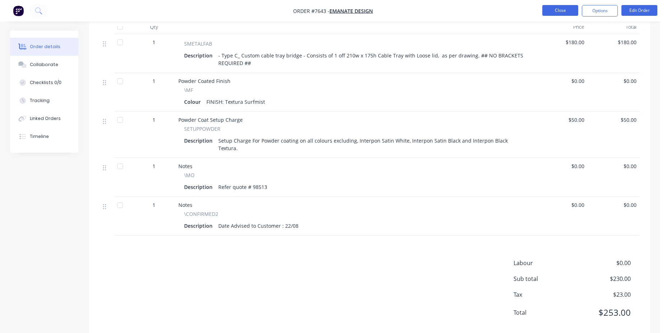
click at [563, 15] on button "Close" at bounding box center [560, 10] width 36 height 11
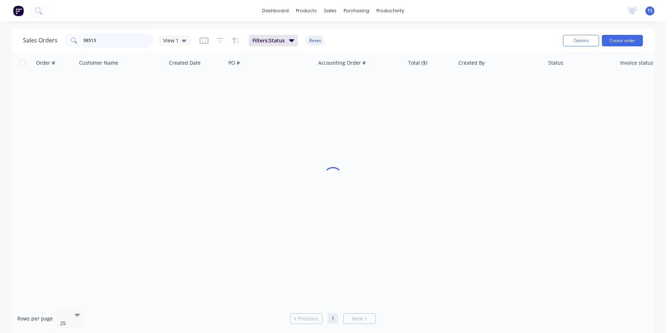
click at [111, 41] on input "98513" at bounding box center [118, 40] width 70 height 14
type input "98488"
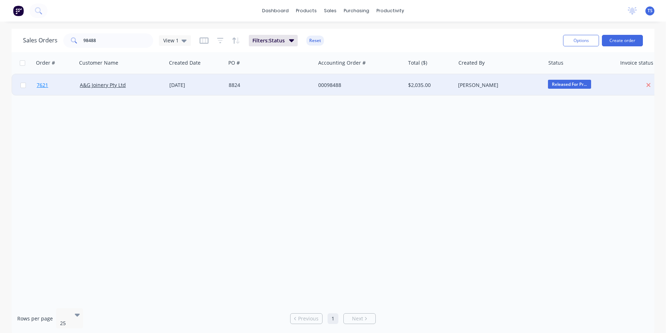
click at [46, 84] on span "7621" at bounding box center [43, 85] width 12 height 7
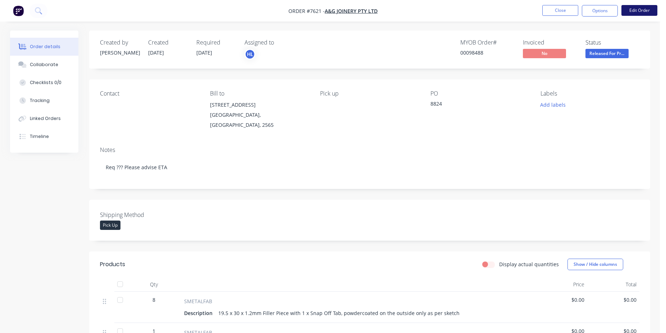
click at [636, 10] on button "Edit Order" at bounding box center [639, 10] width 36 height 11
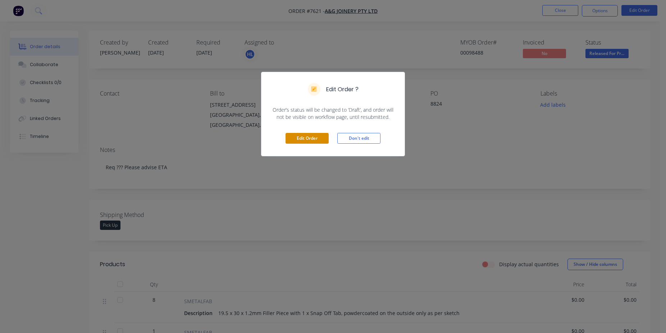
click at [294, 143] on button "Edit Order" at bounding box center [307, 138] width 43 height 11
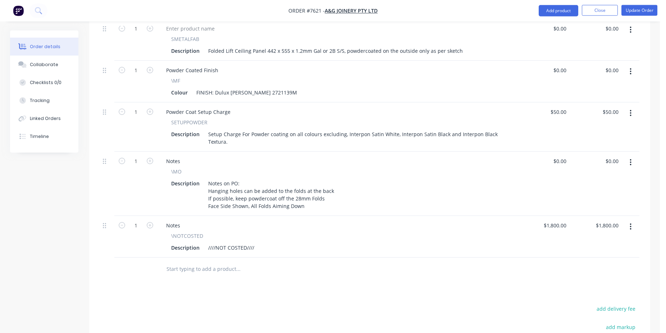
scroll to position [697, 0]
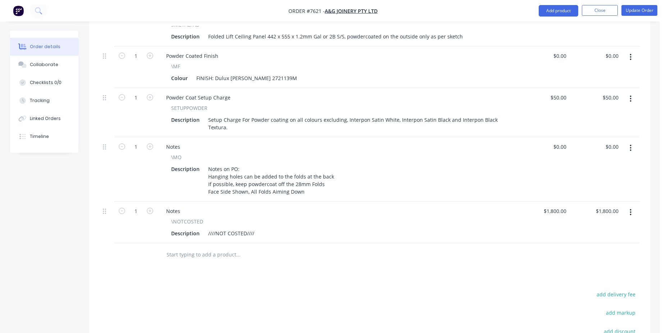
click at [213, 248] on input "text" at bounding box center [238, 255] width 144 height 14
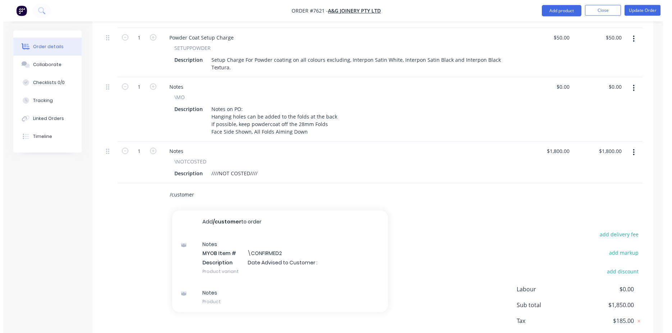
scroll to position [770, 0]
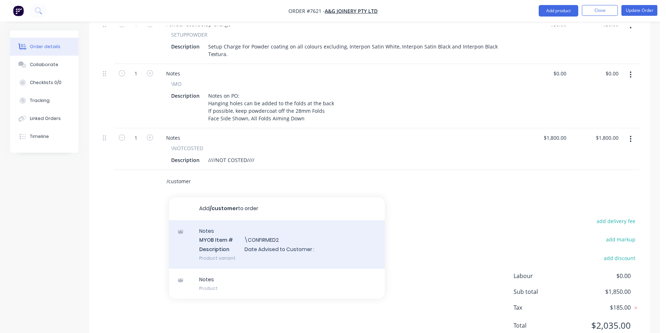
type input "/customer"
click at [271, 246] on div "Notes MYOB Item # \CONFIRMED2 Description Date Advised to Customer : Product va…" at bounding box center [277, 244] width 216 height 49
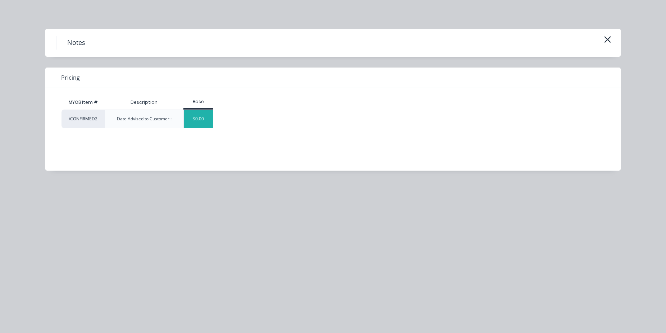
click at [196, 115] on div "$0.00" at bounding box center [198, 119] width 29 height 18
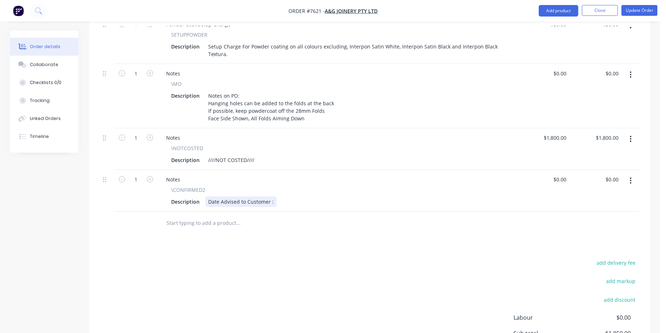
click at [272, 197] on div "Date Advised to Customer :" at bounding box center [240, 202] width 71 height 10
click at [641, 4] on nav "Order #7621 - A&G Joinery Pty Ltd Add product Close Update Order" at bounding box center [333, 11] width 666 height 22
click at [642, 9] on button "Update Order" at bounding box center [639, 10] width 36 height 11
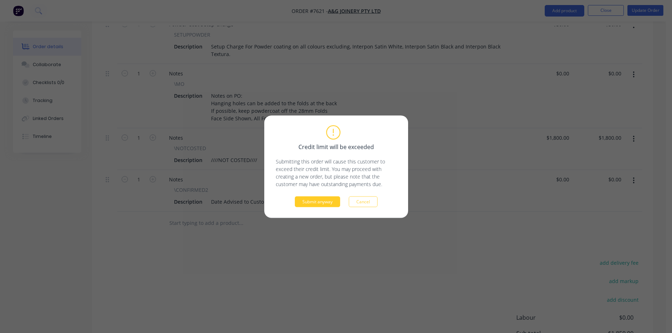
click at [322, 201] on button "Submit anyway" at bounding box center [317, 201] width 45 height 11
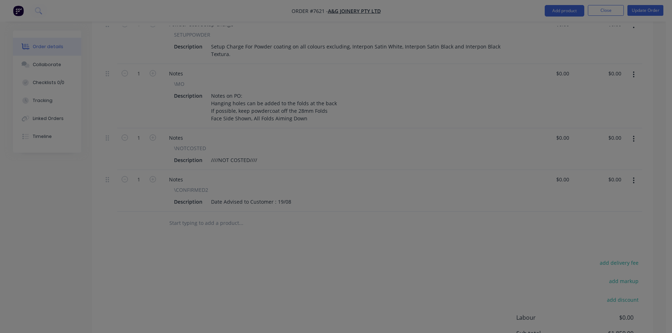
type input "$50.00"
type input "$1,800.00"
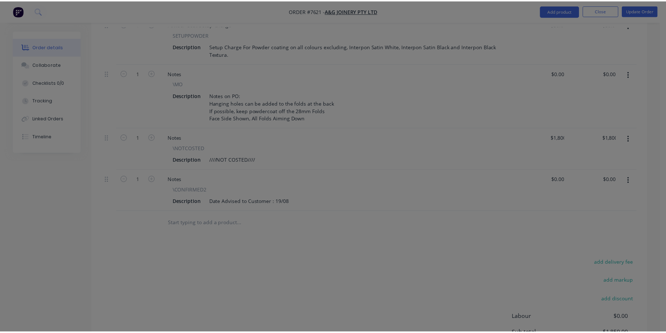
scroll to position [617, 0]
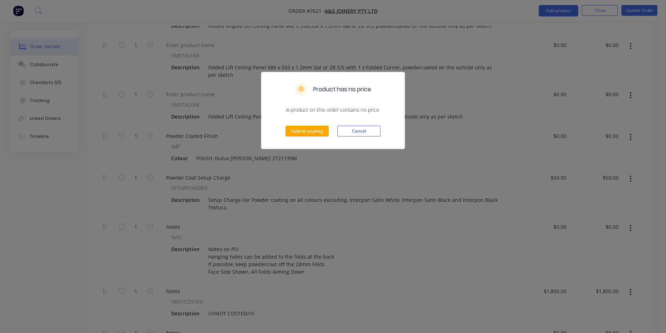
click at [310, 139] on div "Submit anyway Cancel" at bounding box center [332, 131] width 143 height 35
click at [310, 131] on button "Submit anyway" at bounding box center [307, 131] width 43 height 11
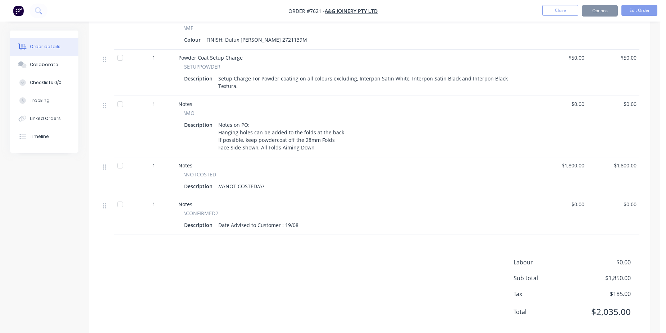
scroll to position [608, 0]
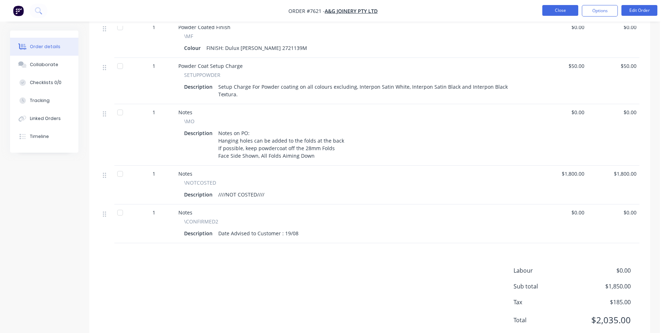
click at [558, 8] on button "Close" at bounding box center [560, 10] width 36 height 11
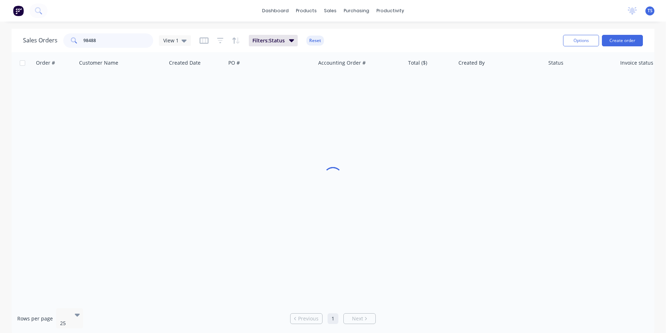
click at [115, 42] on input "98488" at bounding box center [118, 40] width 70 height 14
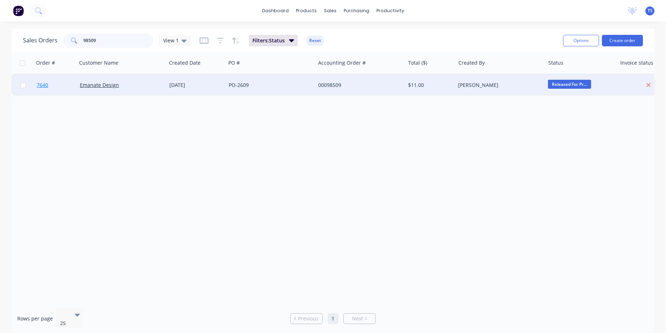
type input "98509"
click at [54, 91] on link "7640" at bounding box center [58, 85] width 43 height 22
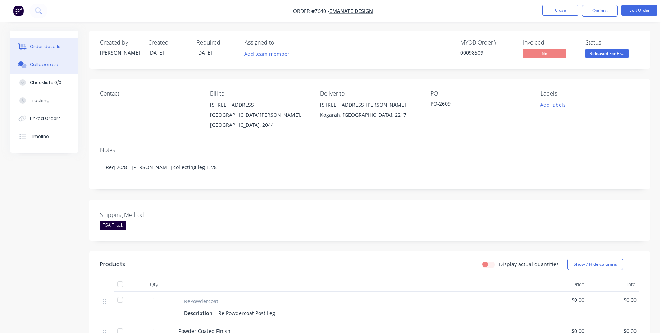
click at [54, 67] on div "Collaborate" at bounding box center [44, 64] width 28 height 6
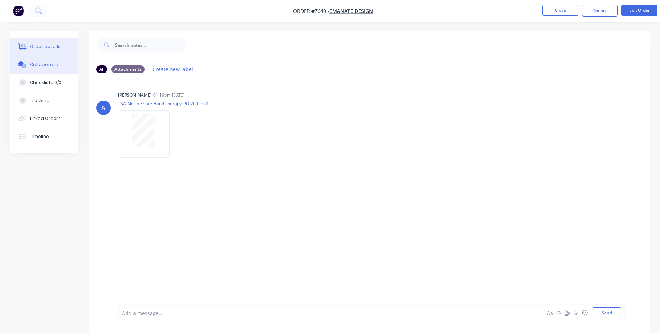
click at [59, 46] on button "Order details" at bounding box center [44, 47] width 68 height 18
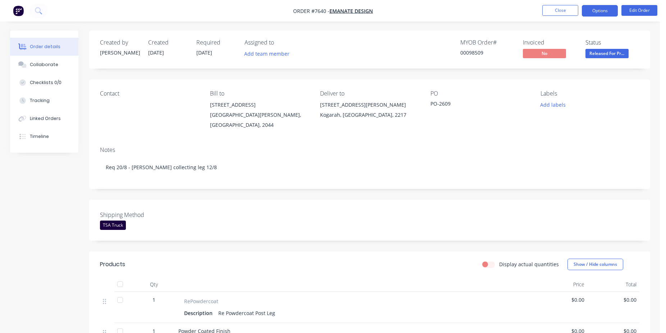
click at [617, 14] on button "Options" at bounding box center [600, 11] width 36 height 12
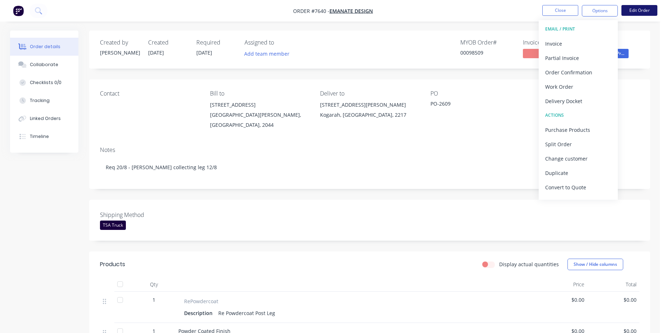
click at [640, 13] on button "Edit Order" at bounding box center [639, 10] width 36 height 11
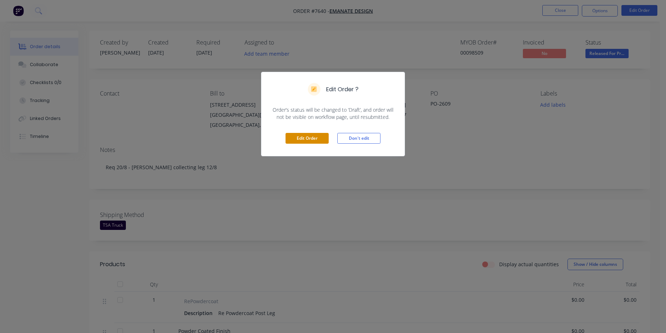
click at [318, 139] on button "Edit Order" at bounding box center [307, 138] width 43 height 11
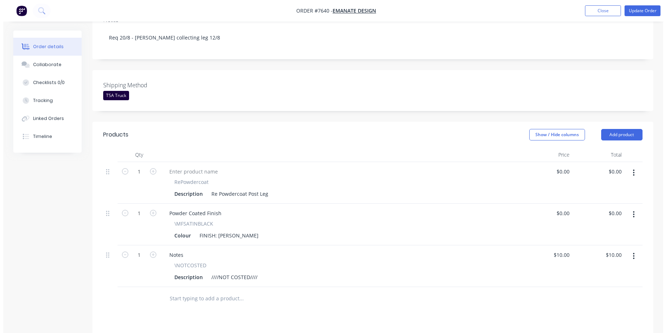
scroll to position [257, 0]
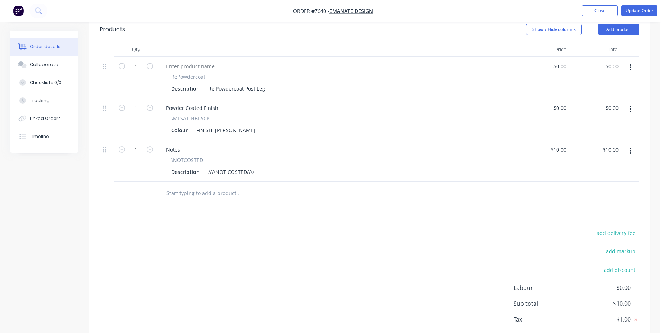
click at [242, 188] on input "text" at bounding box center [238, 193] width 144 height 14
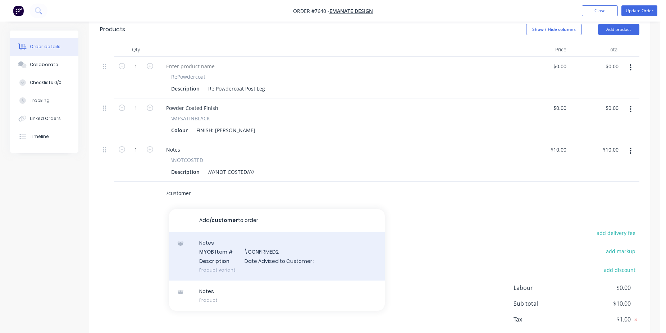
type input "/customer"
click at [312, 236] on div "Notes MYOB Item # \CONFIRMED2 Description Date Advised to Customer : Product va…" at bounding box center [277, 256] width 216 height 49
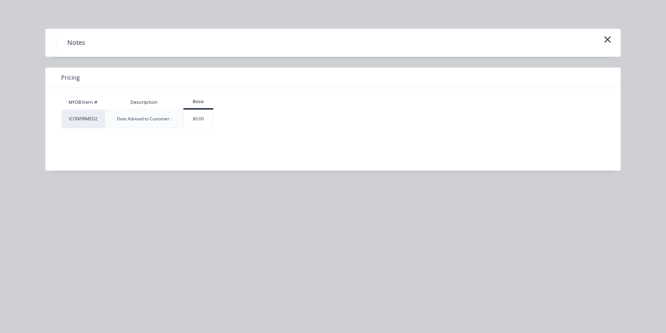
click at [200, 130] on div "MYOB Item # Description Base \CONFIRMED2 Date Advised to Customer : $0.00" at bounding box center [327, 124] width 565 height 72
click at [198, 125] on div "$0.00" at bounding box center [198, 119] width 29 height 18
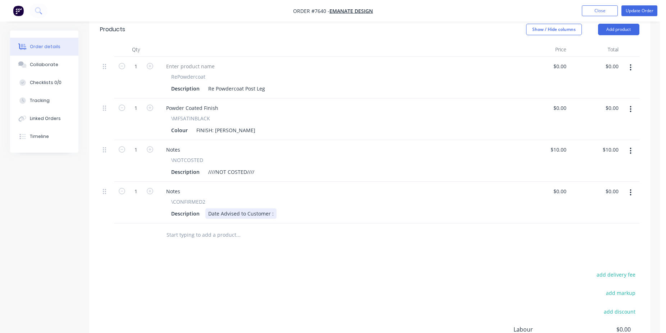
click at [271, 209] on div "Date Advised to Customer :" at bounding box center [240, 214] width 71 height 10
click at [642, 6] on button "Update Order" at bounding box center [639, 10] width 36 height 11
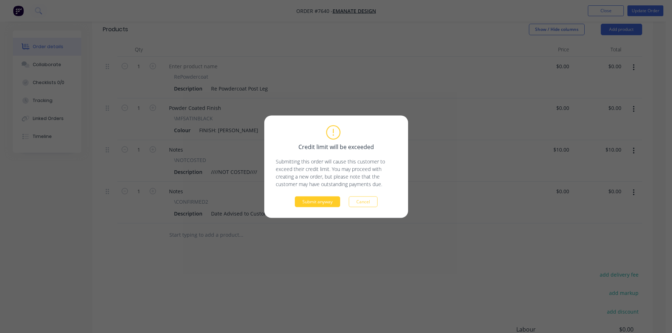
click at [323, 201] on button "Submit anyway" at bounding box center [317, 201] width 45 height 11
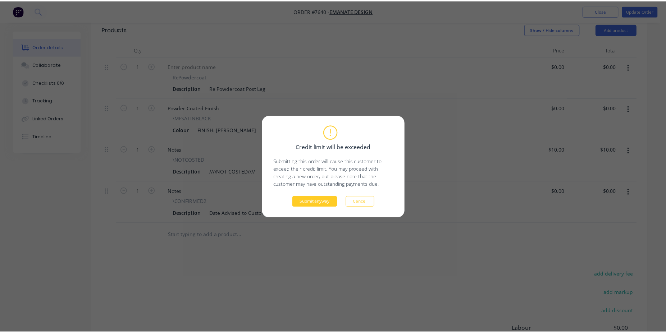
scroll to position [230, 0]
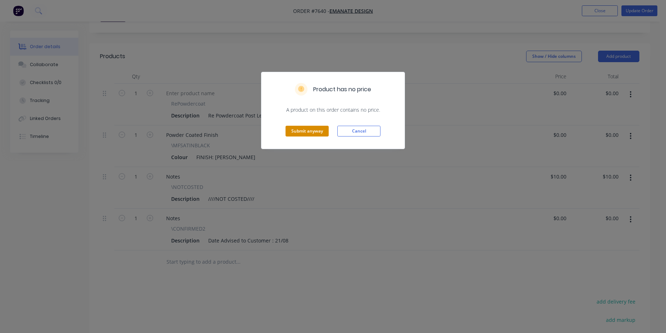
click at [303, 131] on button "Submit anyway" at bounding box center [307, 131] width 43 height 11
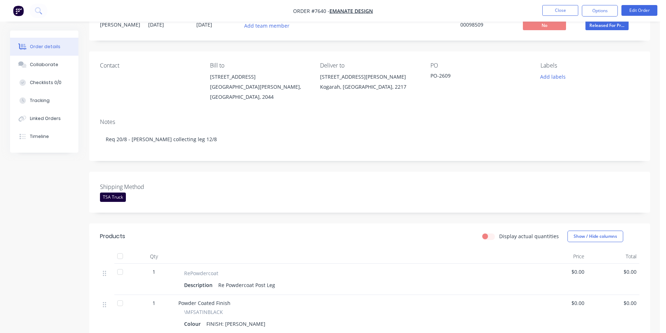
scroll to position [0, 0]
